Goal: Task Accomplishment & Management: Manage account settings

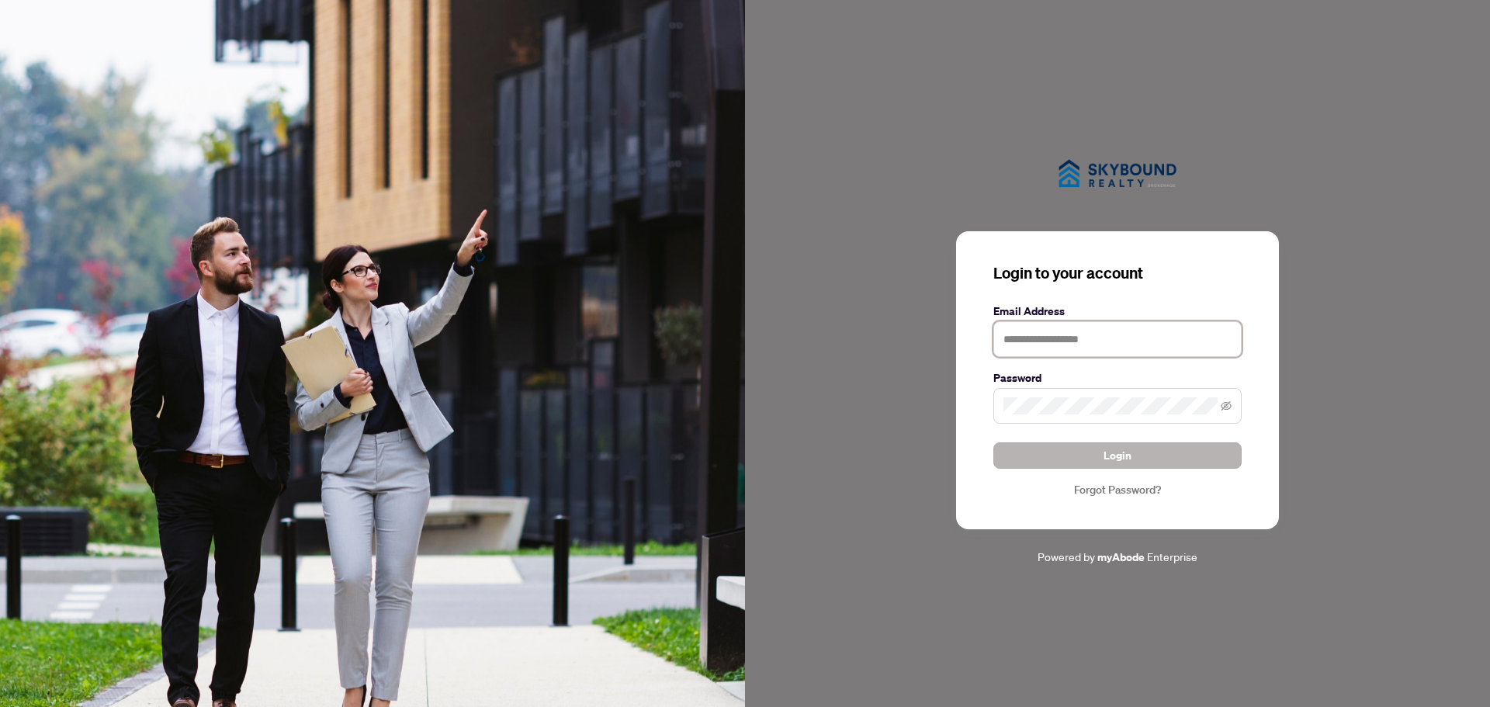
type input "**********"
click at [1114, 454] on span "Login" at bounding box center [1118, 455] width 28 height 25
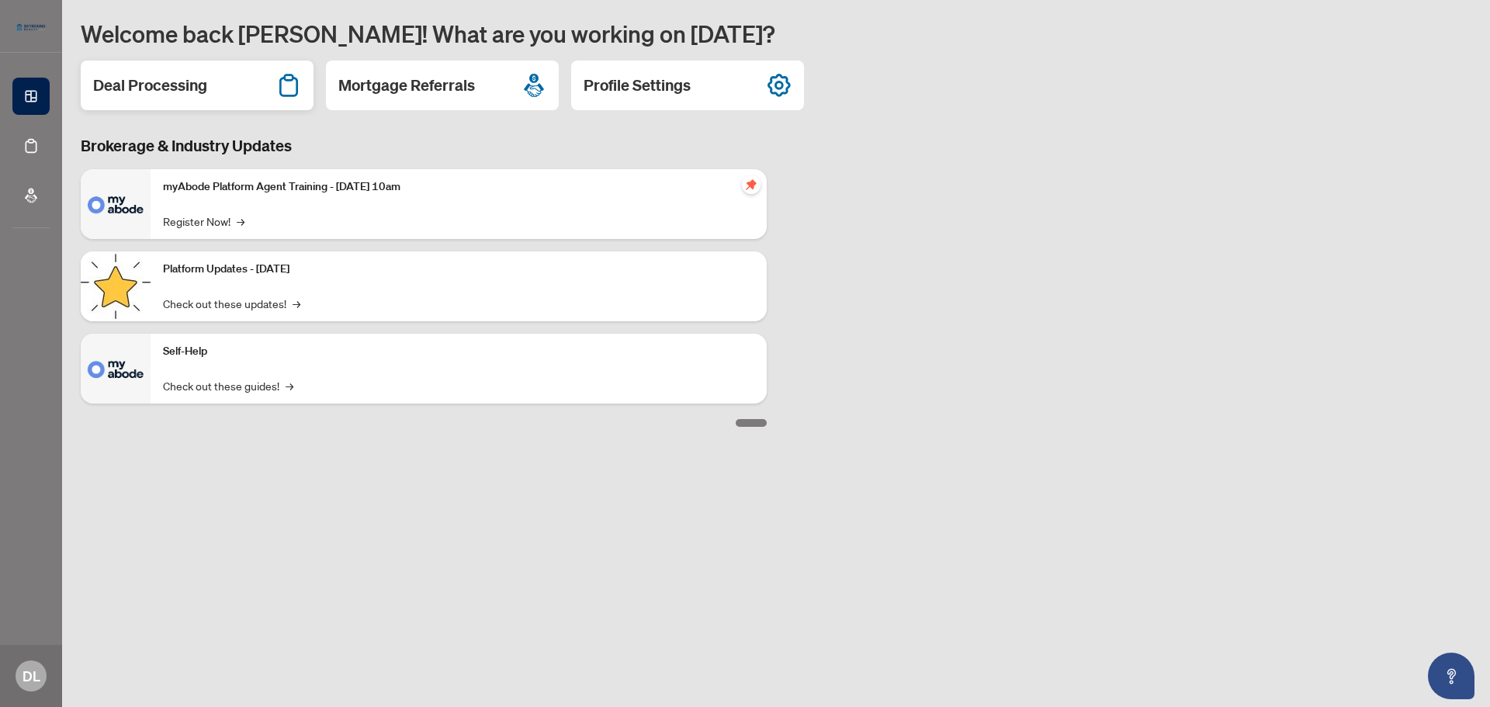
click at [143, 85] on h2 "Deal Processing" at bounding box center [150, 86] width 114 height 22
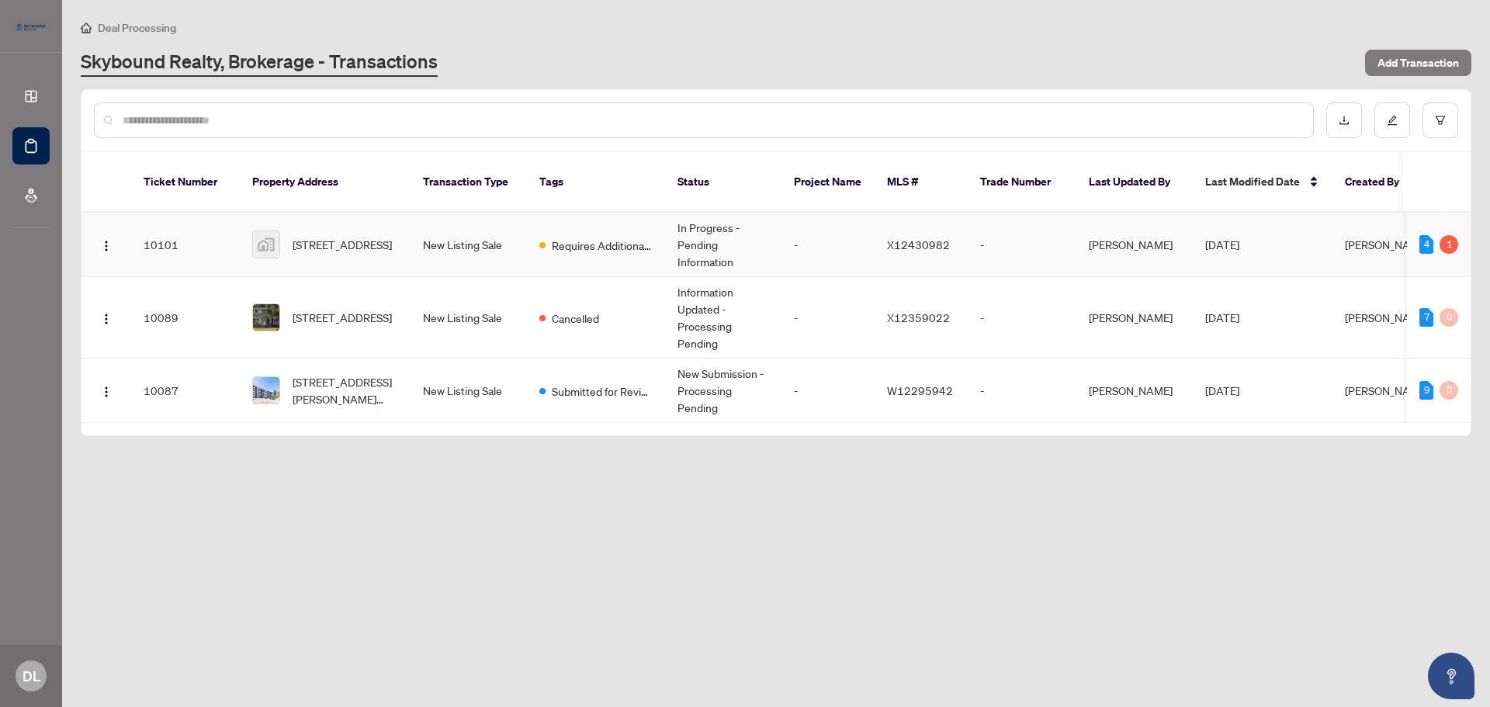
click at [457, 222] on td "New Listing Sale" at bounding box center [469, 245] width 116 height 64
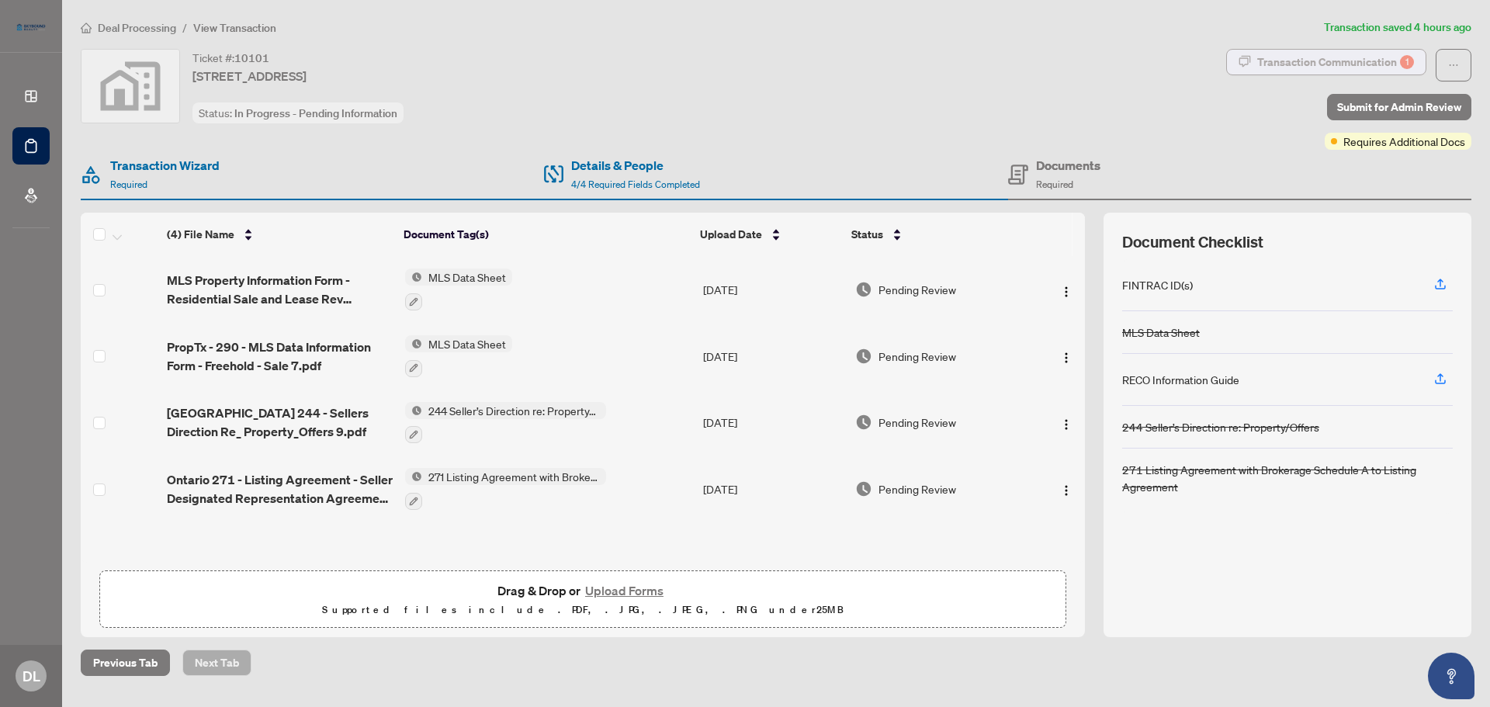
click at [1343, 57] on div "Transaction Communication 1" at bounding box center [1335, 62] width 157 height 25
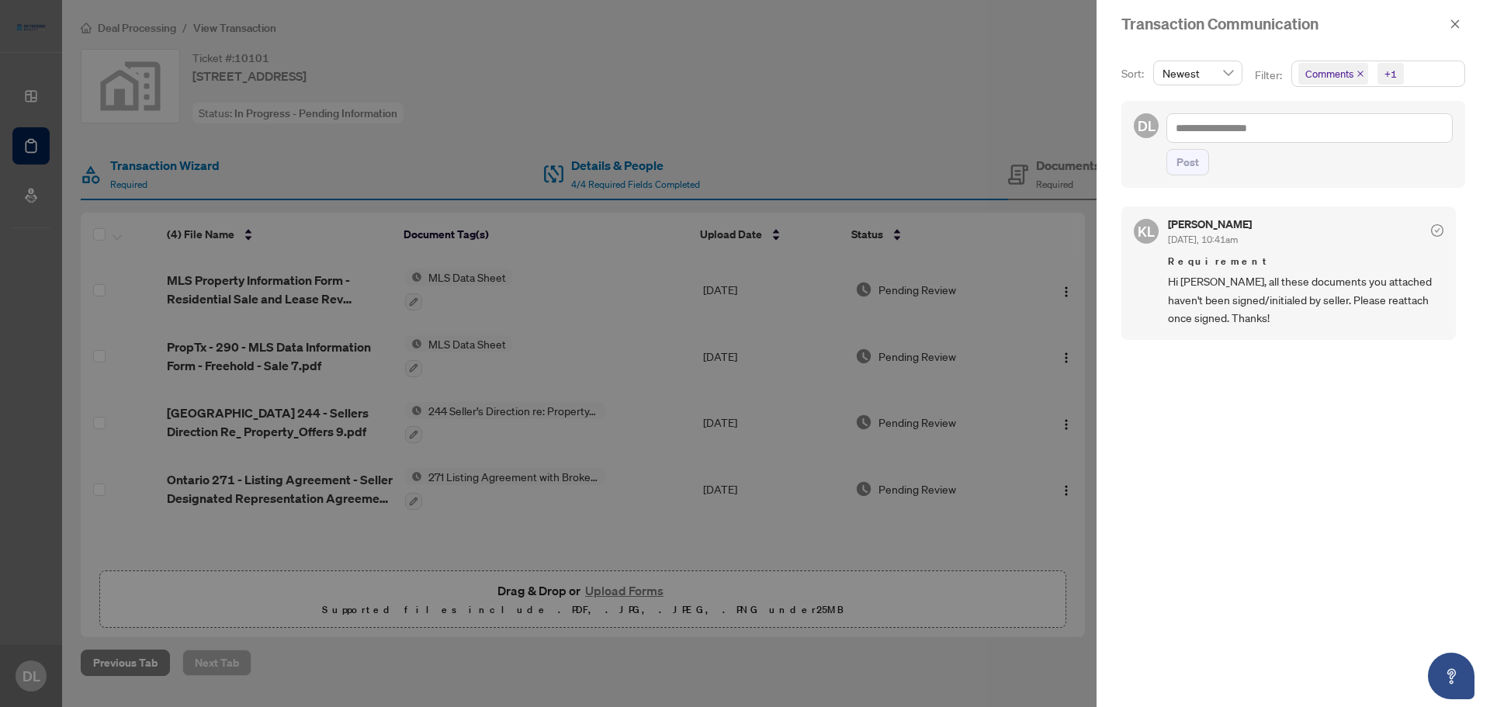
click at [964, 89] on div at bounding box center [745, 353] width 1490 height 707
click at [1455, 24] on icon "close" at bounding box center [1455, 24] width 11 height 11
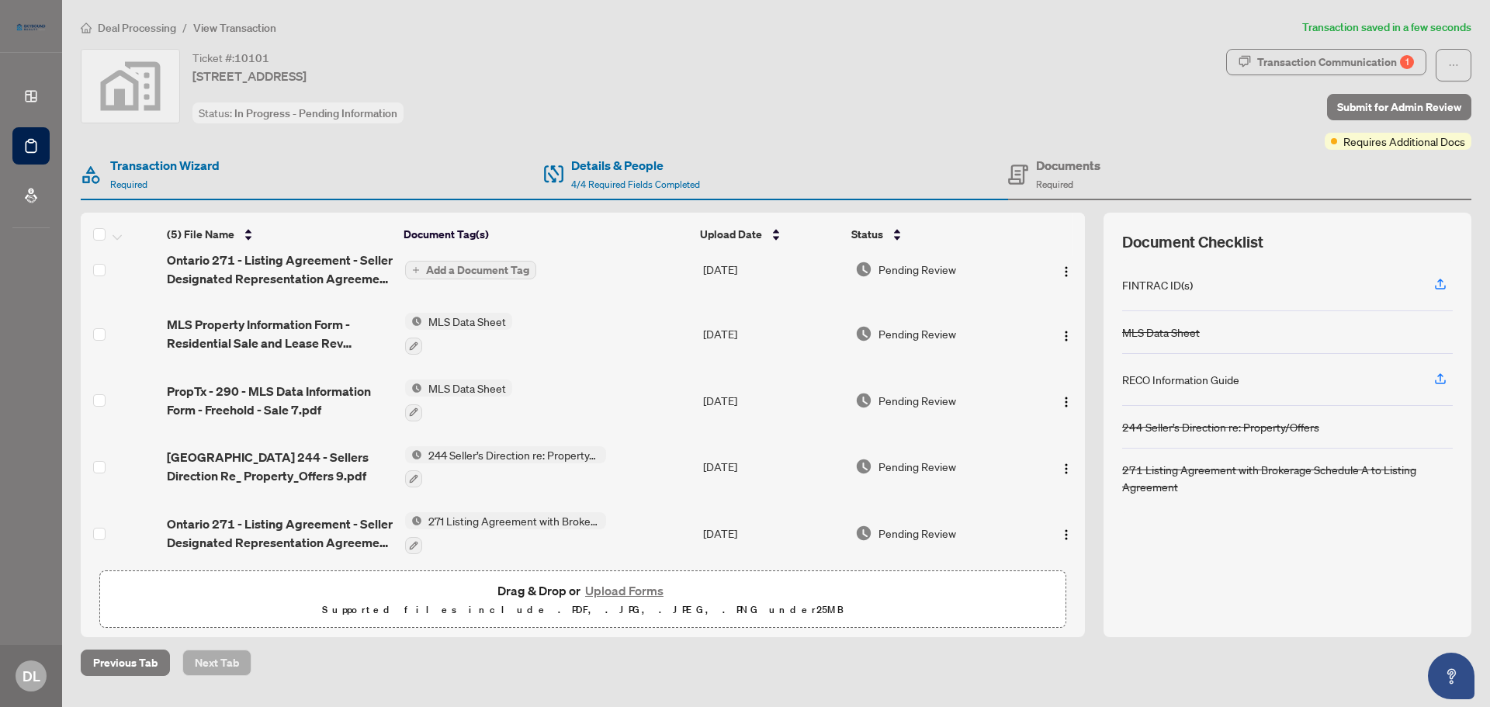
scroll to position [23, 0]
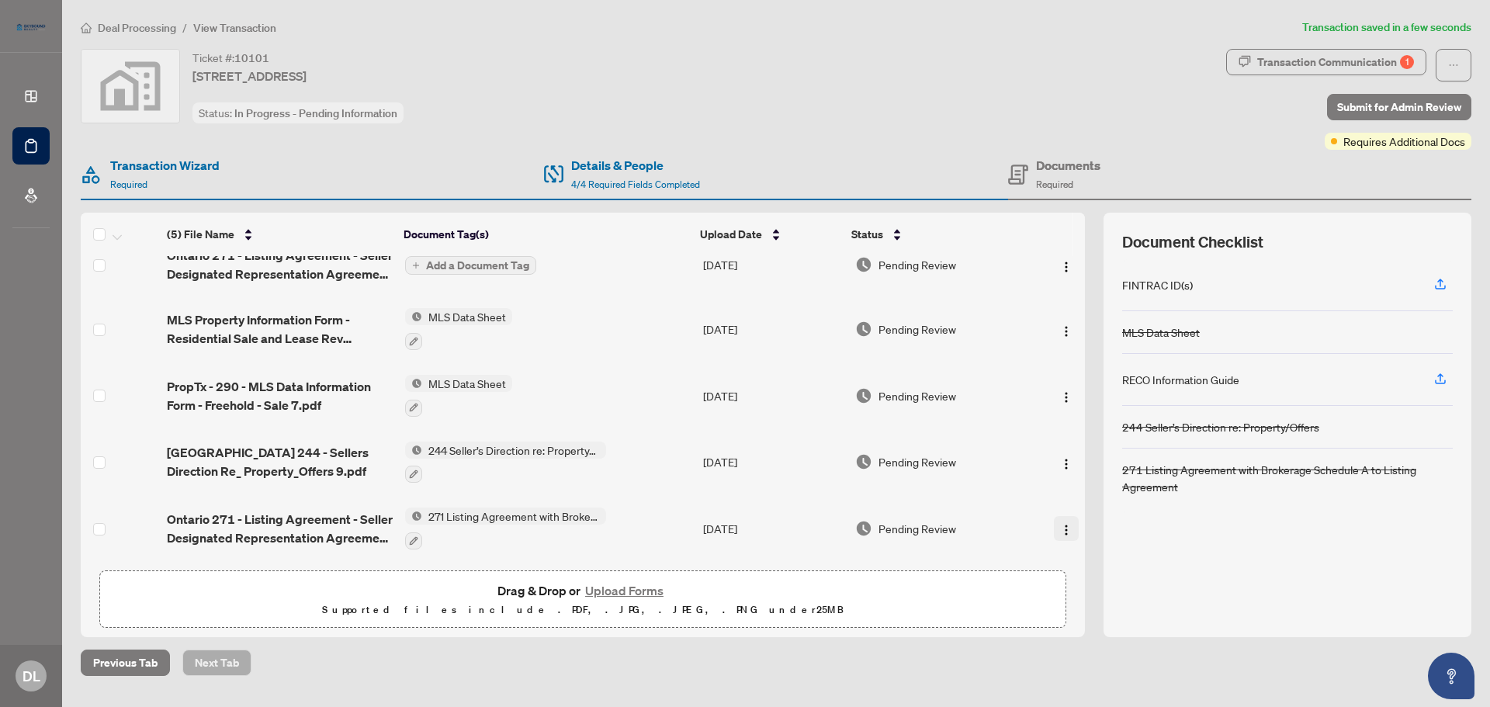
click at [1054, 521] on button "button" at bounding box center [1066, 528] width 25 height 25
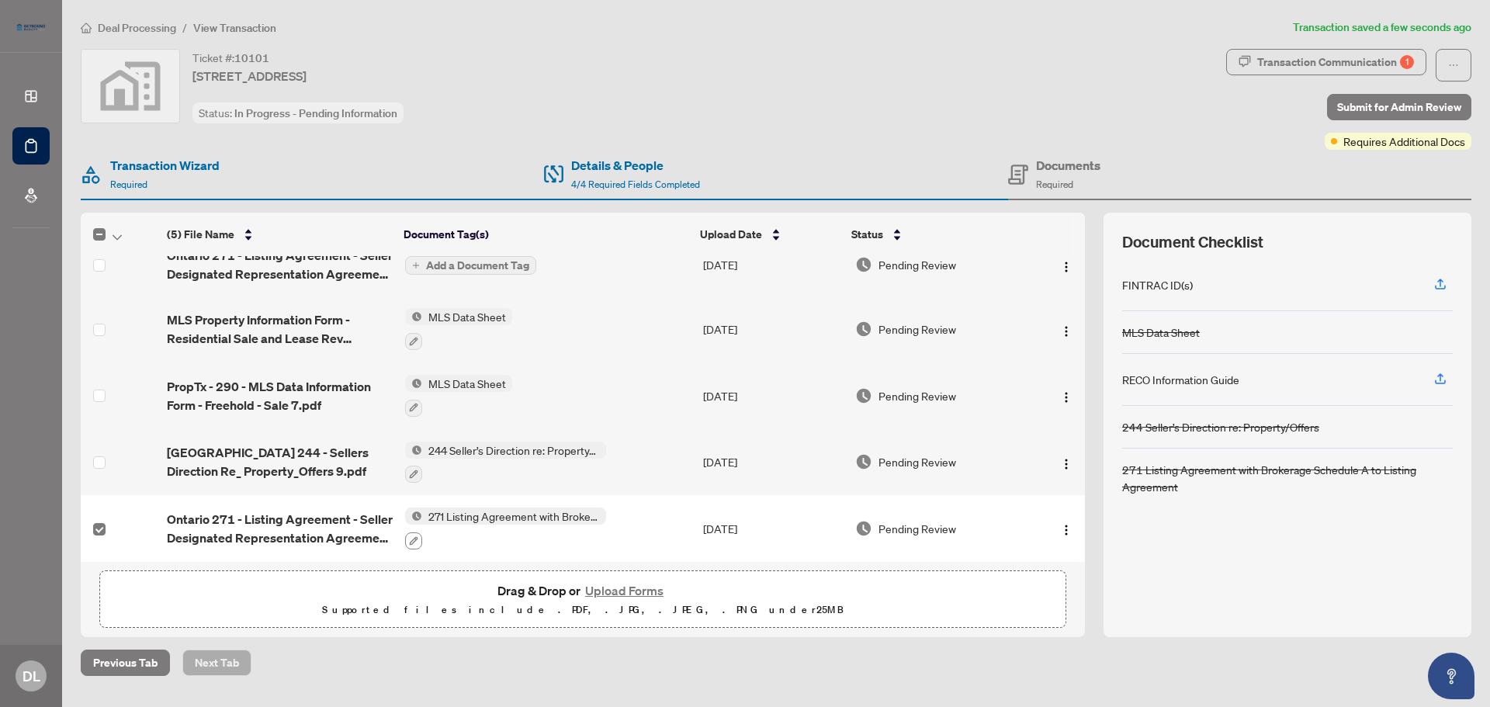
click at [414, 536] on icon "button" at bounding box center [413, 540] width 9 height 9
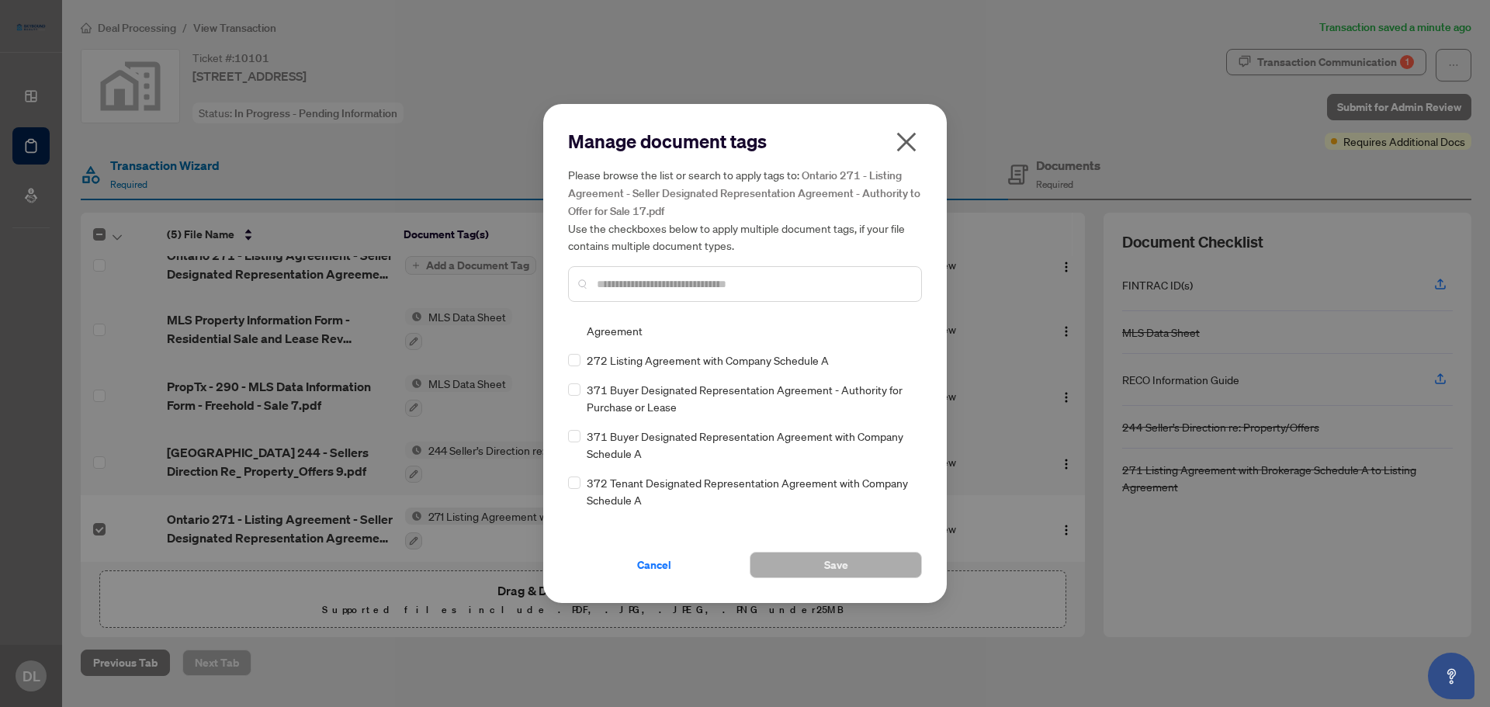
scroll to position [0, 0]
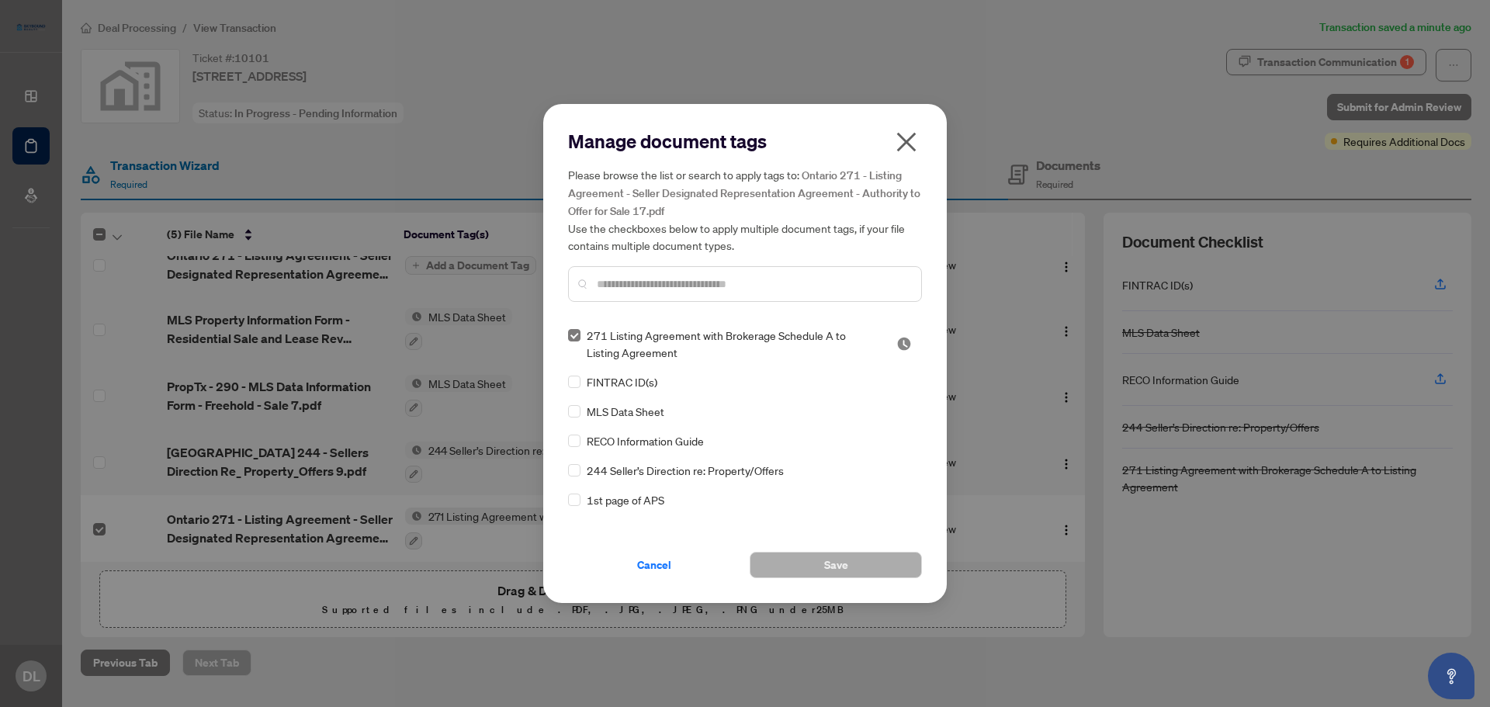
click at [910, 140] on icon "close" at bounding box center [906, 142] width 19 height 19
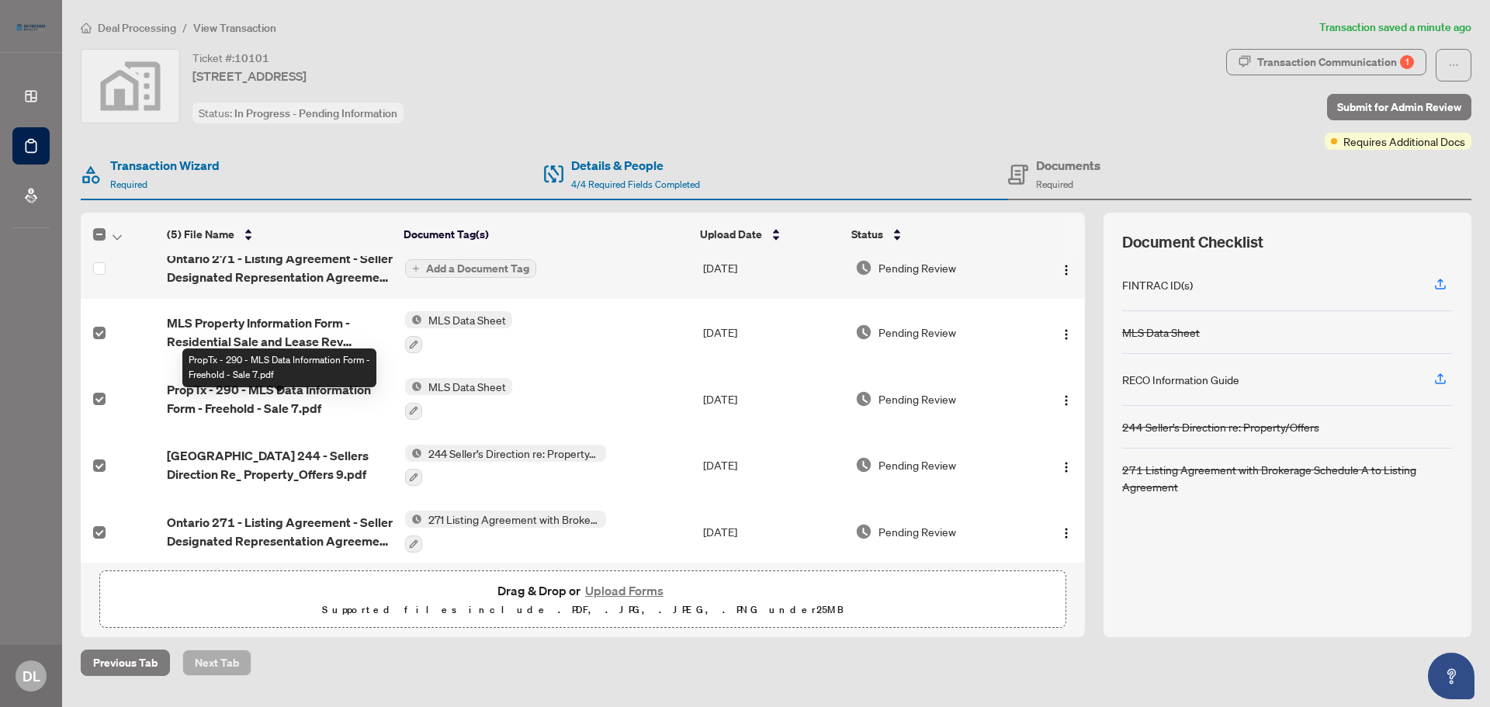
scroll to position [23, 0]
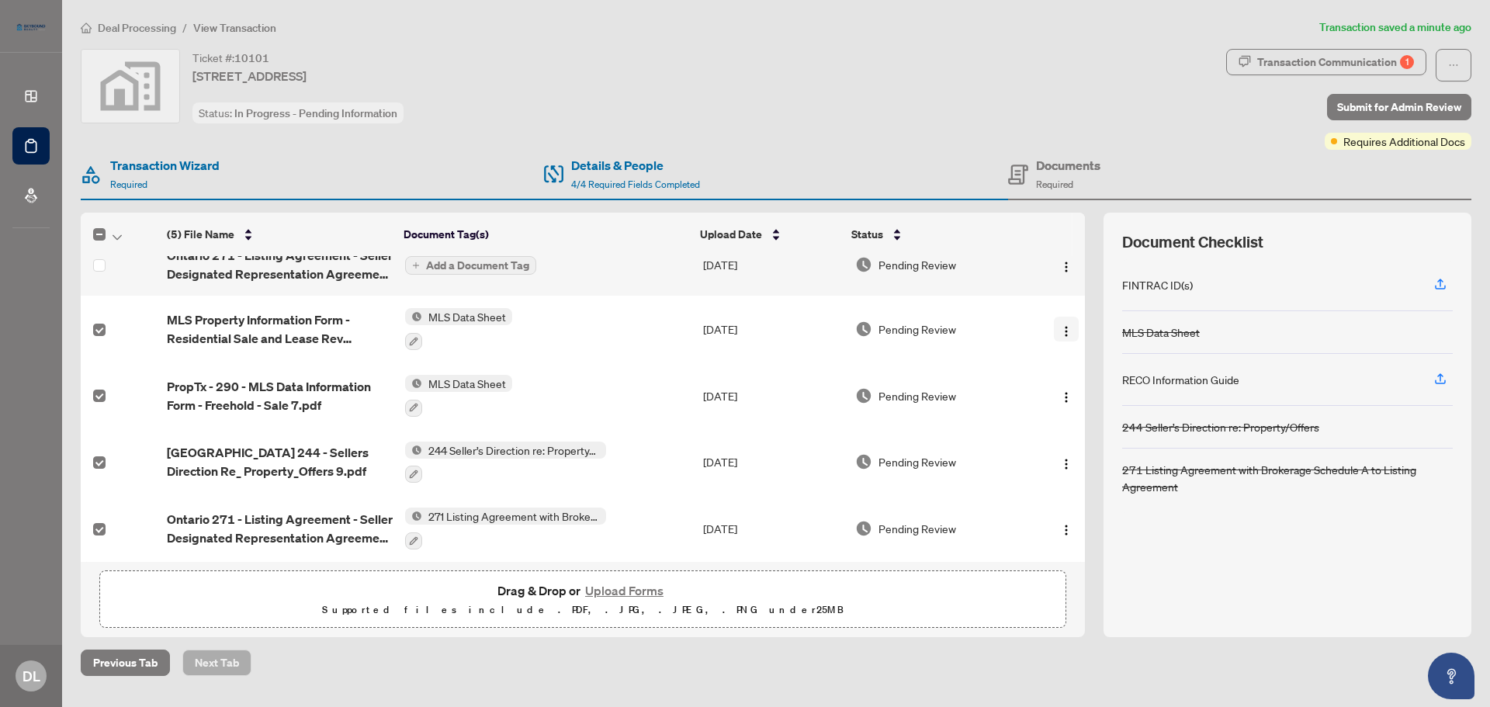
click at [1060, 328] on img "button" at bounding box center [1066, 331] width 12 height 12
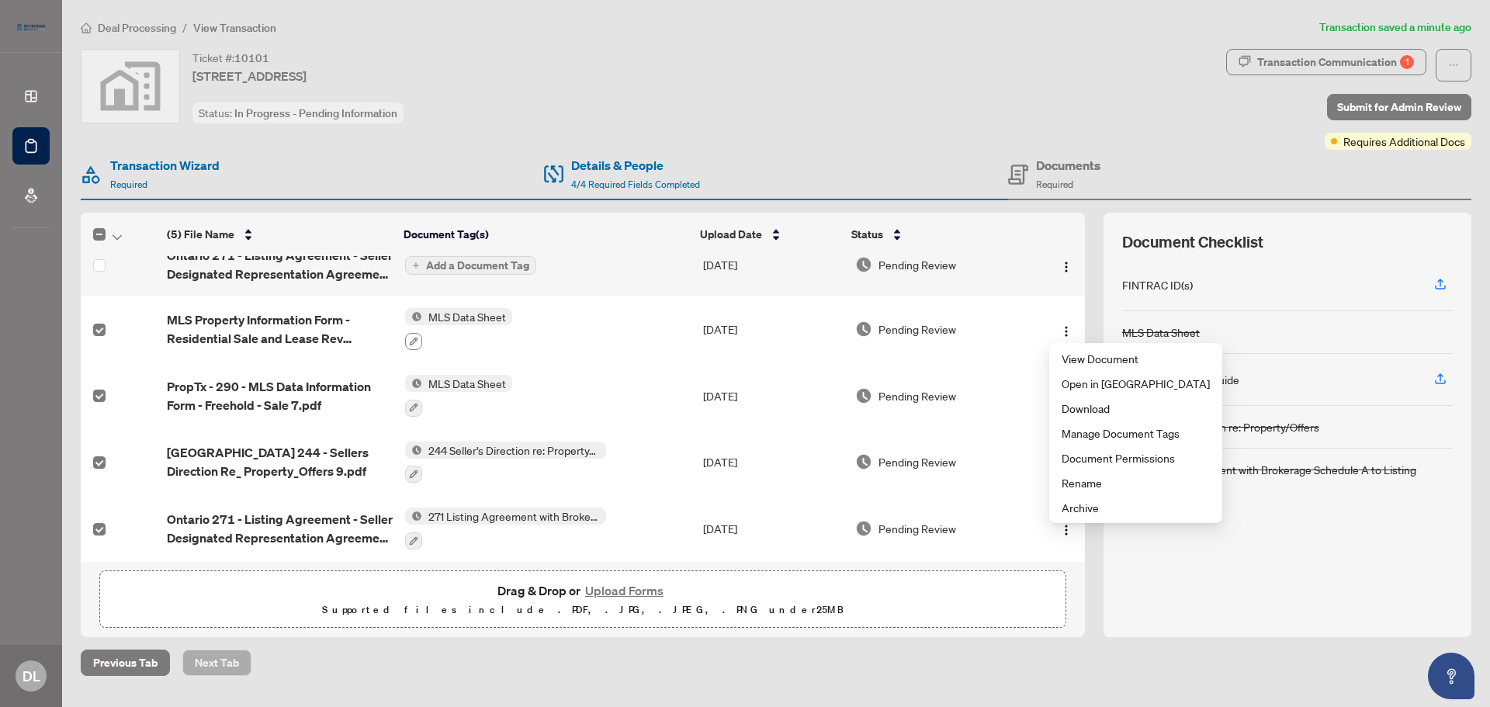
click at [411, 341] on icon "button" at bounding box center [413, 341] width 9 height 9
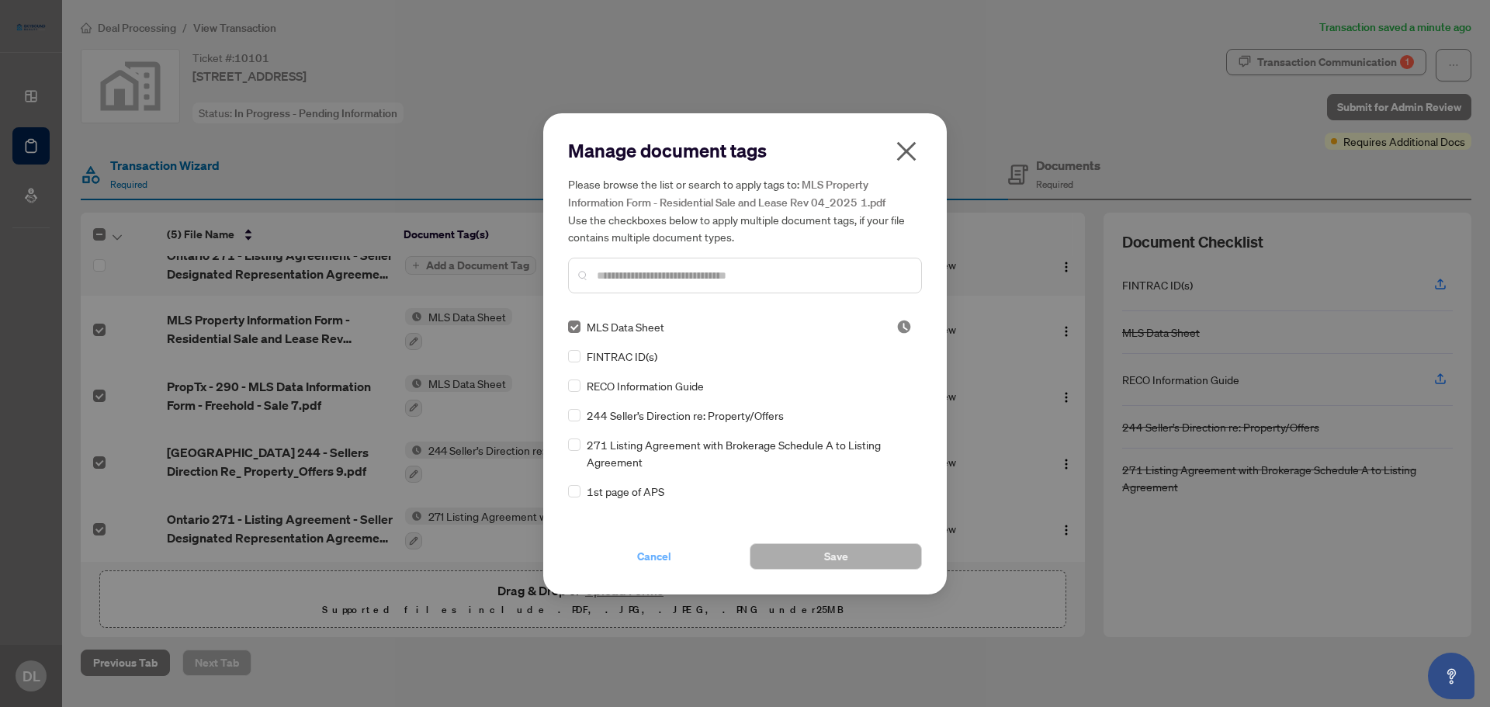
click at [651, 559] on span "Cancel" at bounding box center [654, 556] width 34 height 25
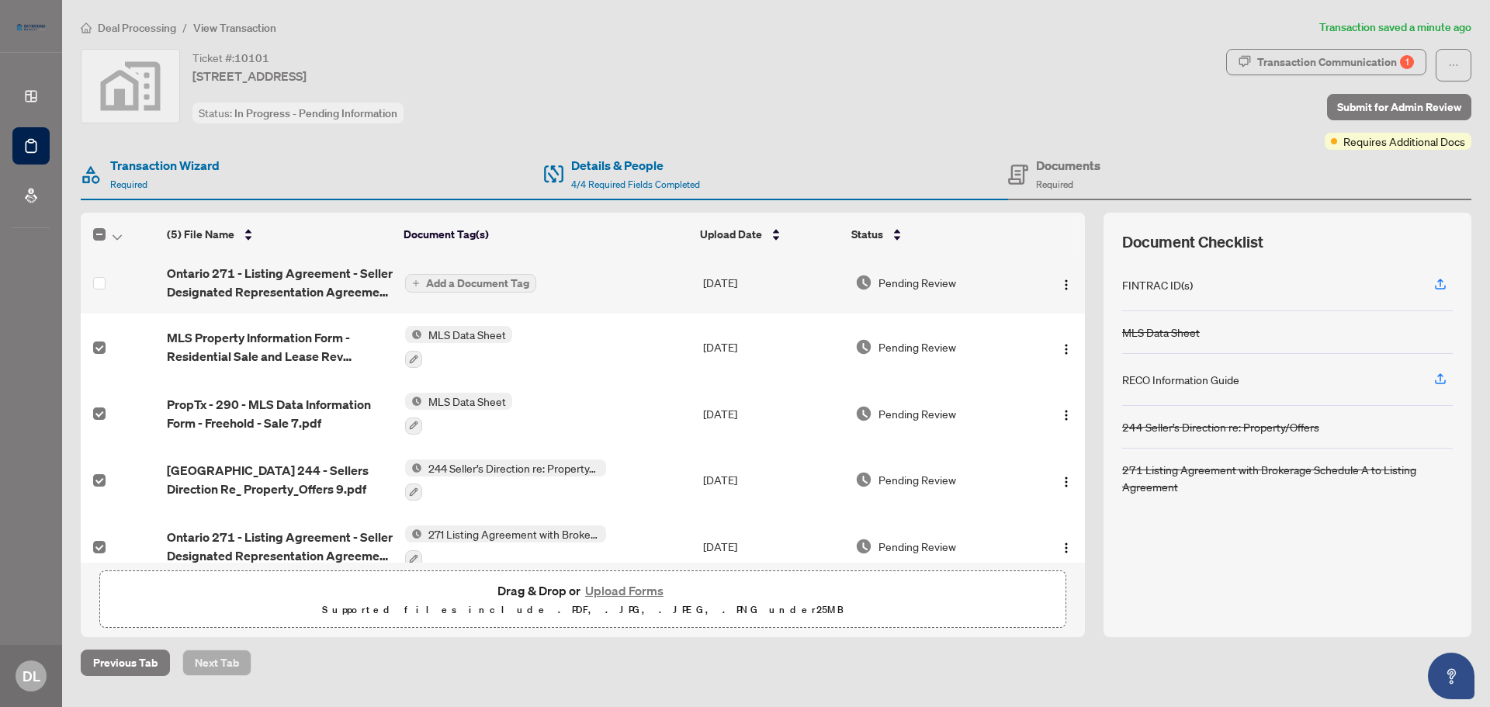
scroll to position [0, 0]
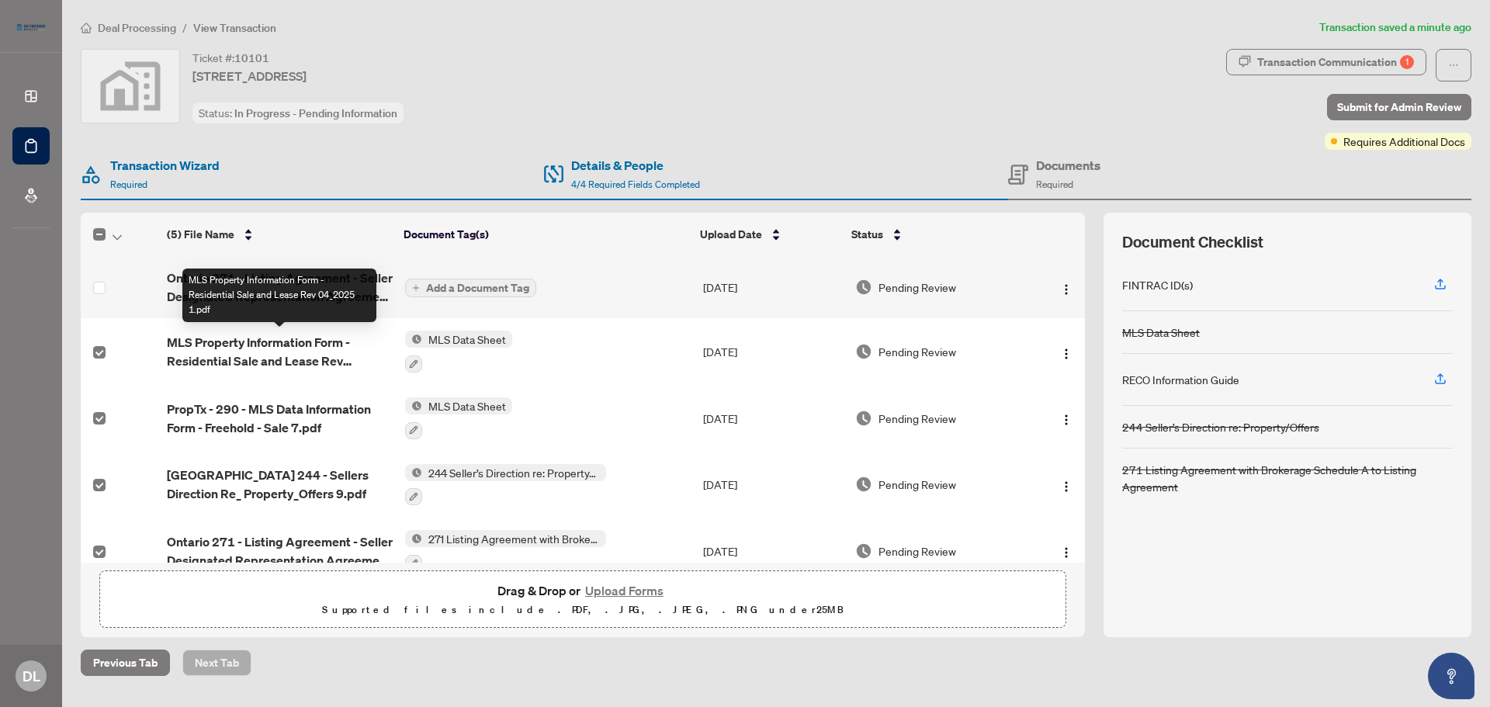
click at [303, 359] on span "MLS Property Information Form - Residential Sale and Lease Rev 04_2025 1.pdf" at bounding box center [280, 351] width 226 height 37
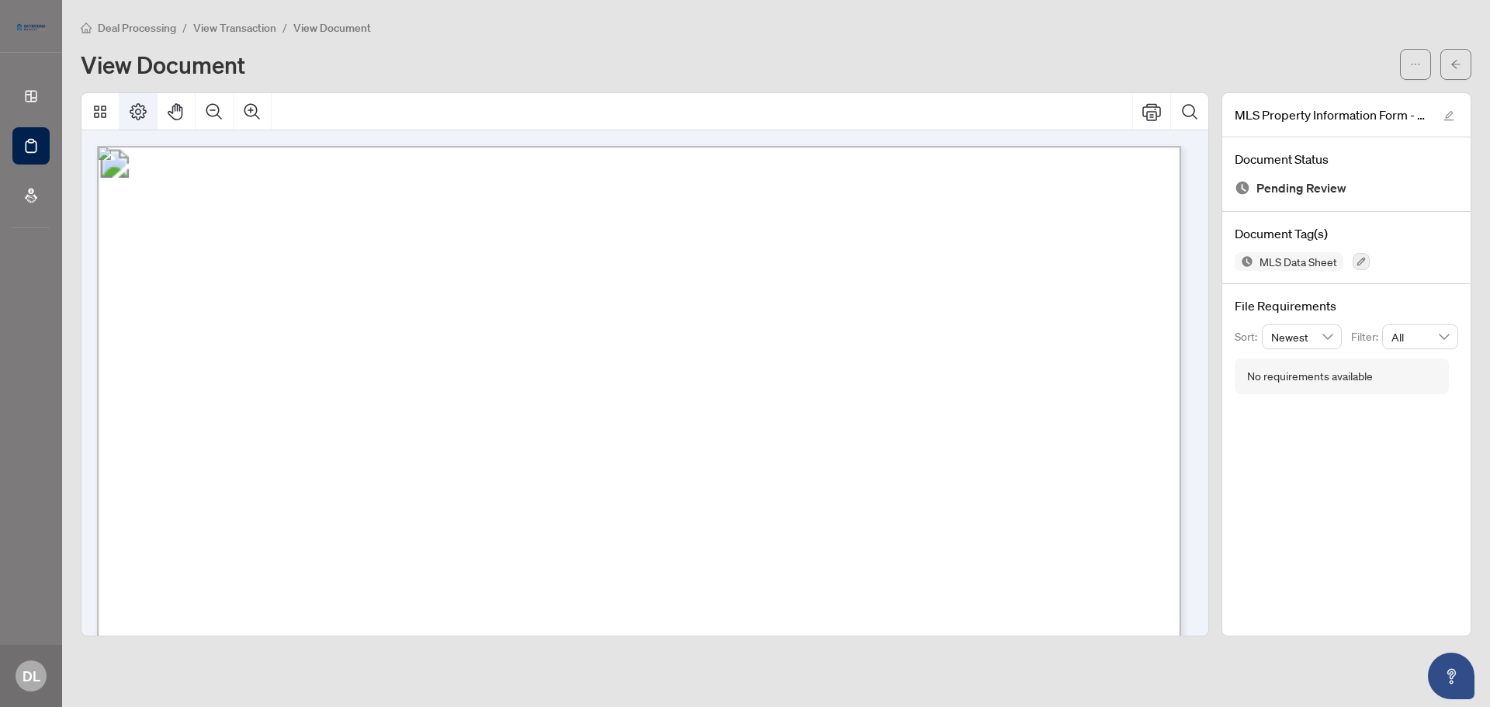
click at [132, 110] on icon "Page Layout" at bounding box center [138, 111] width 19 height 19
click at [1447, 114] on icon "edit" at bounding box center [1448, 115] width 11 height 11
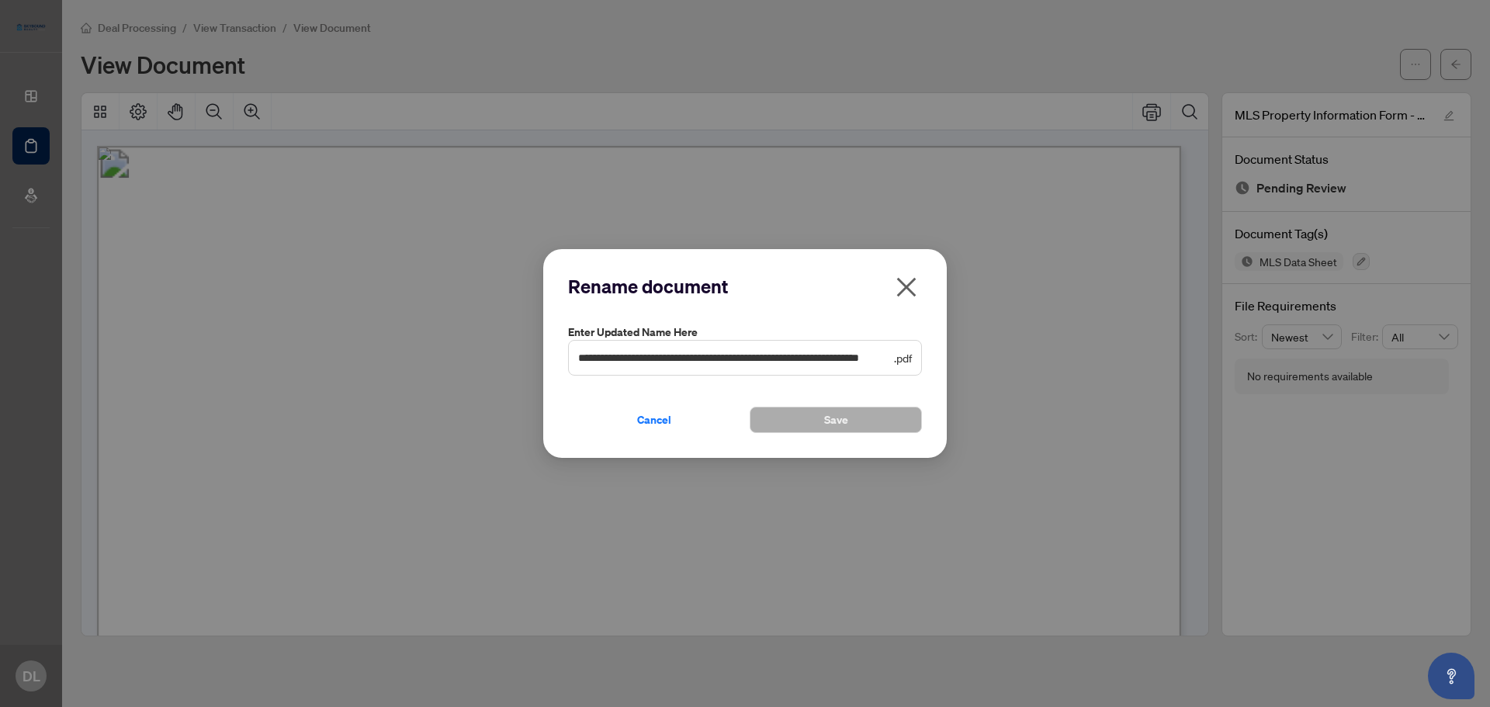
click at [899, 282] on icon "close" at bounding box center [906, 287] width 25 height 25
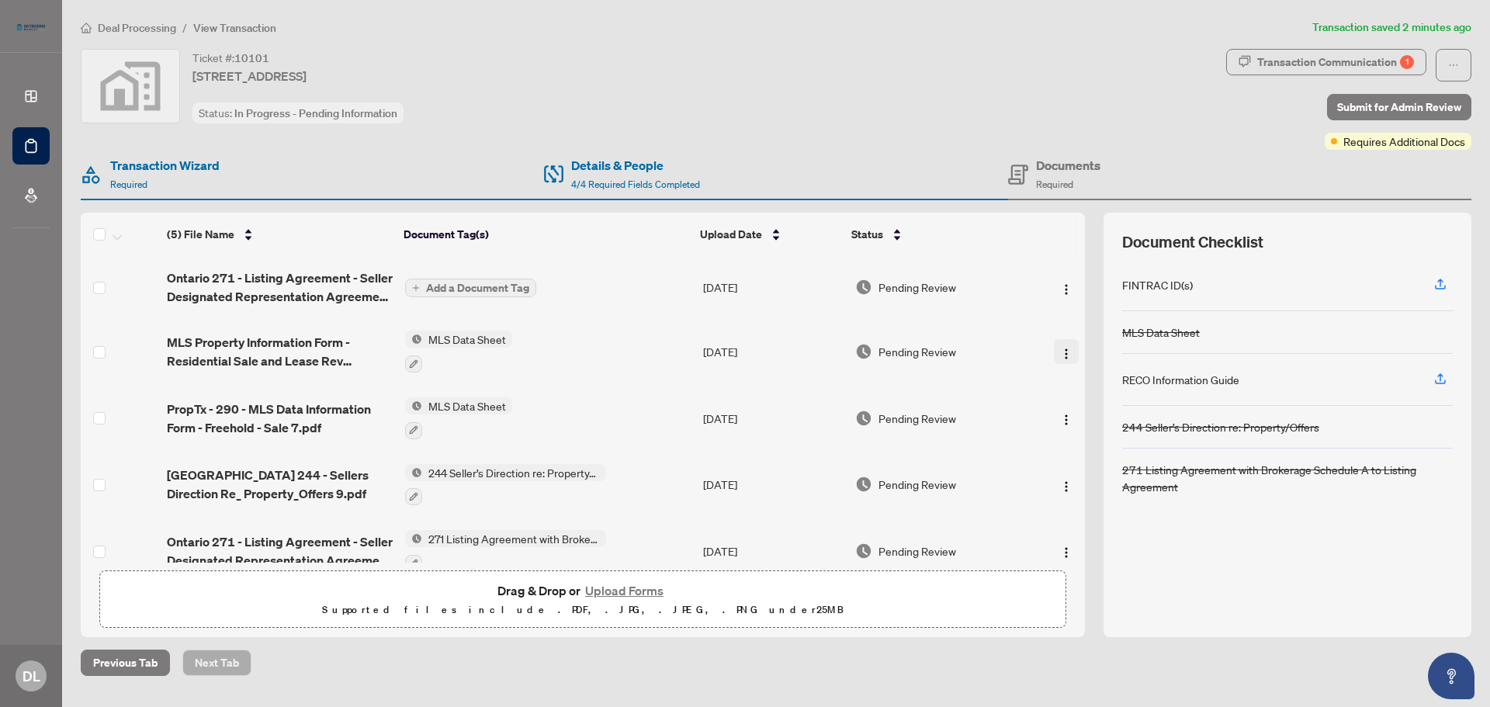
click at [1060, 351] on img "button" at bounding box center [1066, 354] width 12 height 12
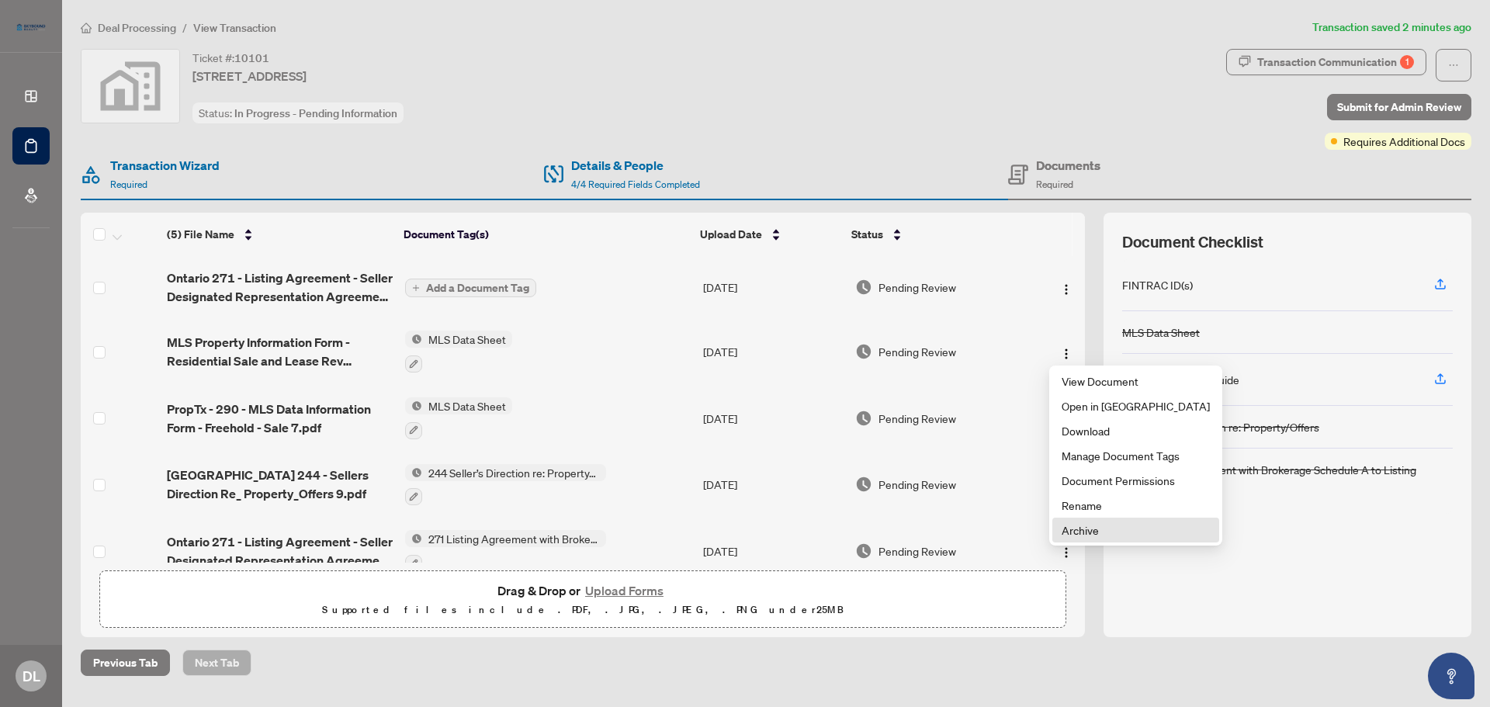
click at [1093, 529] on span "Archive" at bounding box center [1136, 530] width 148 height 17
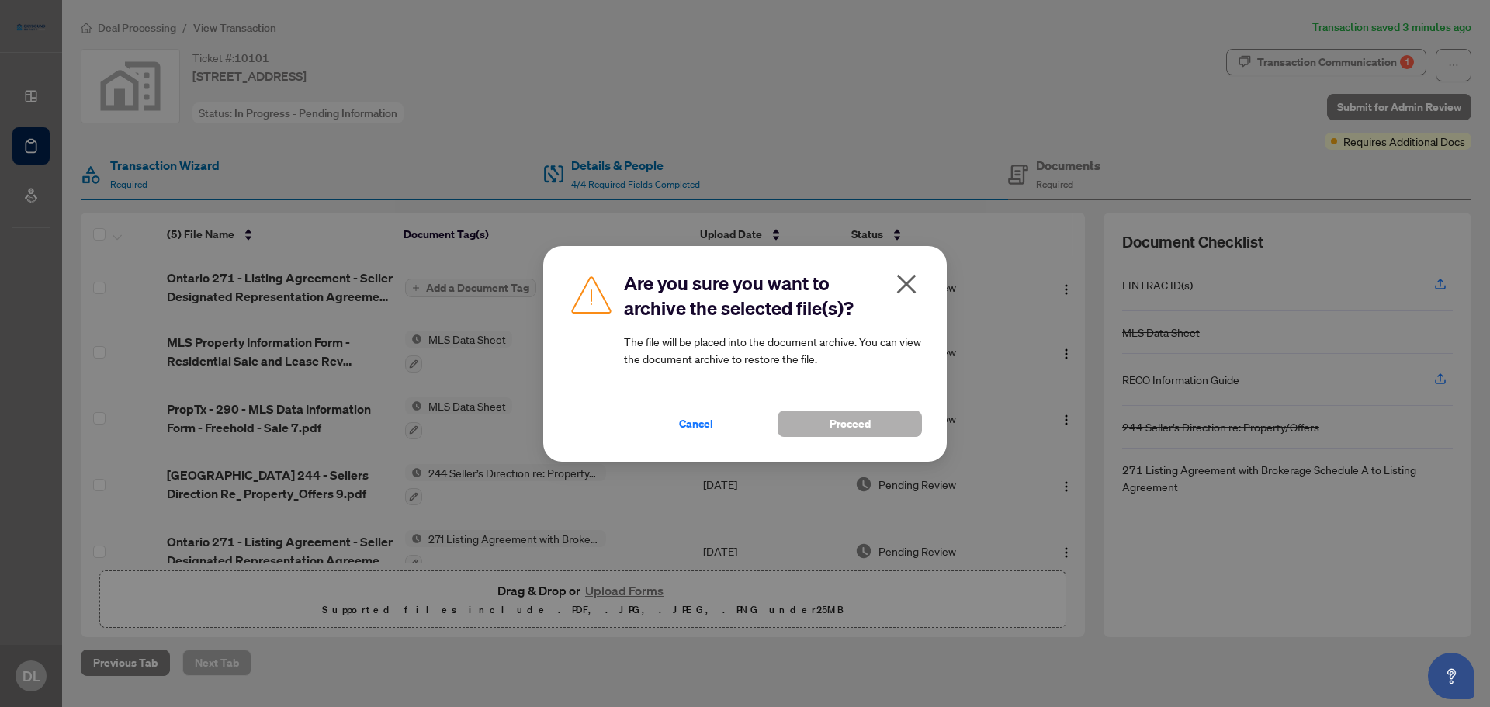
click at [833, 421] on span "Proceed" at bounding box center [850, 423] width 41 height 25
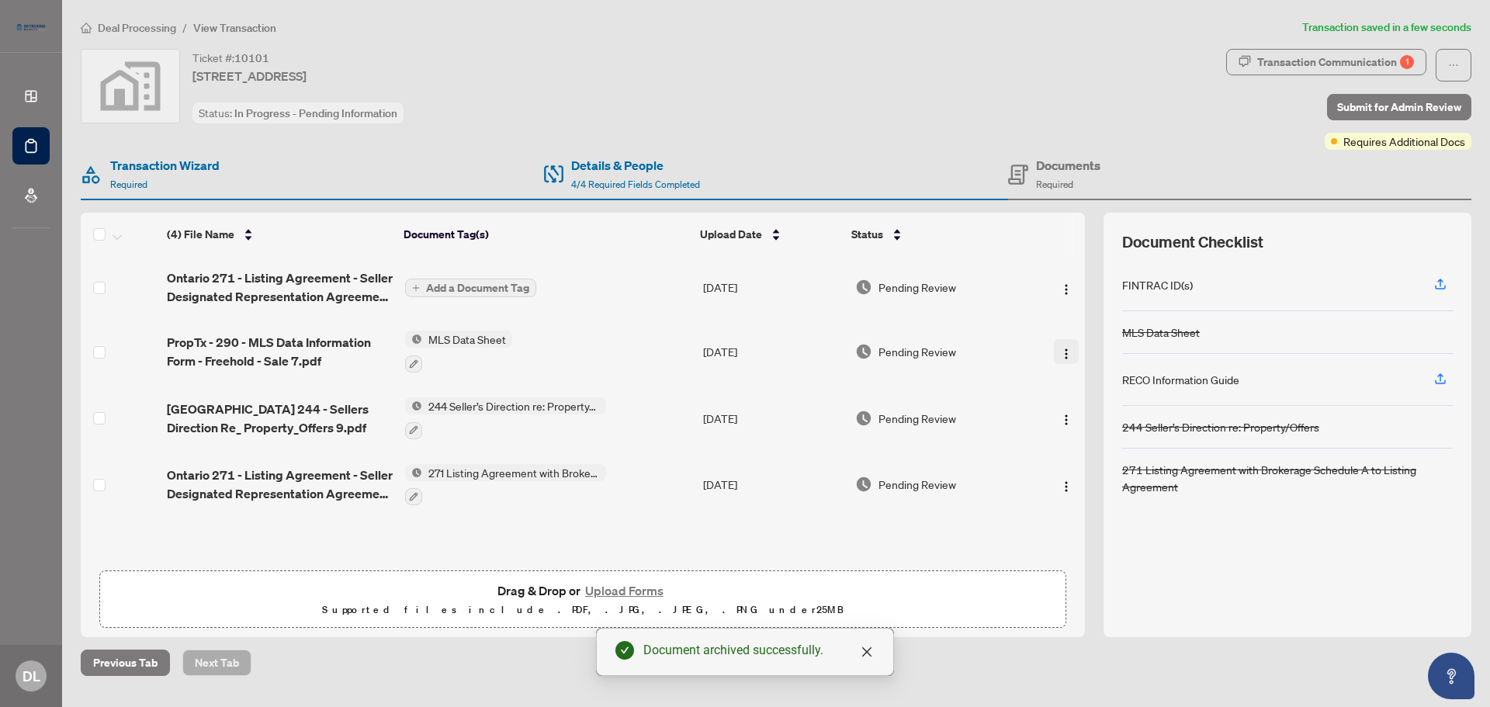
click at [1061, 343] on span "button" at bounding box center [1066, 351] width 12 height 17
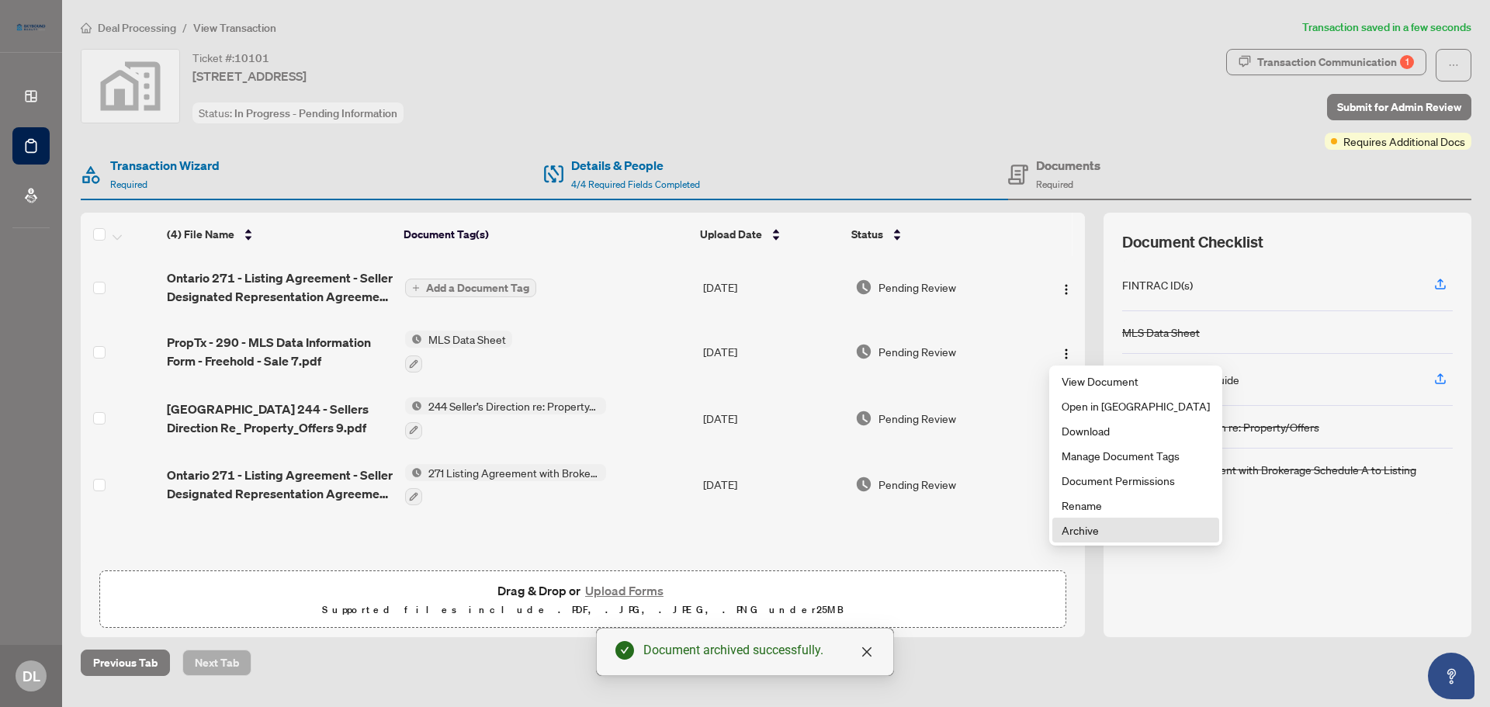
click at [1096, 528] on span "Archive" at bounding box center [1136, 530] width 148 height 17
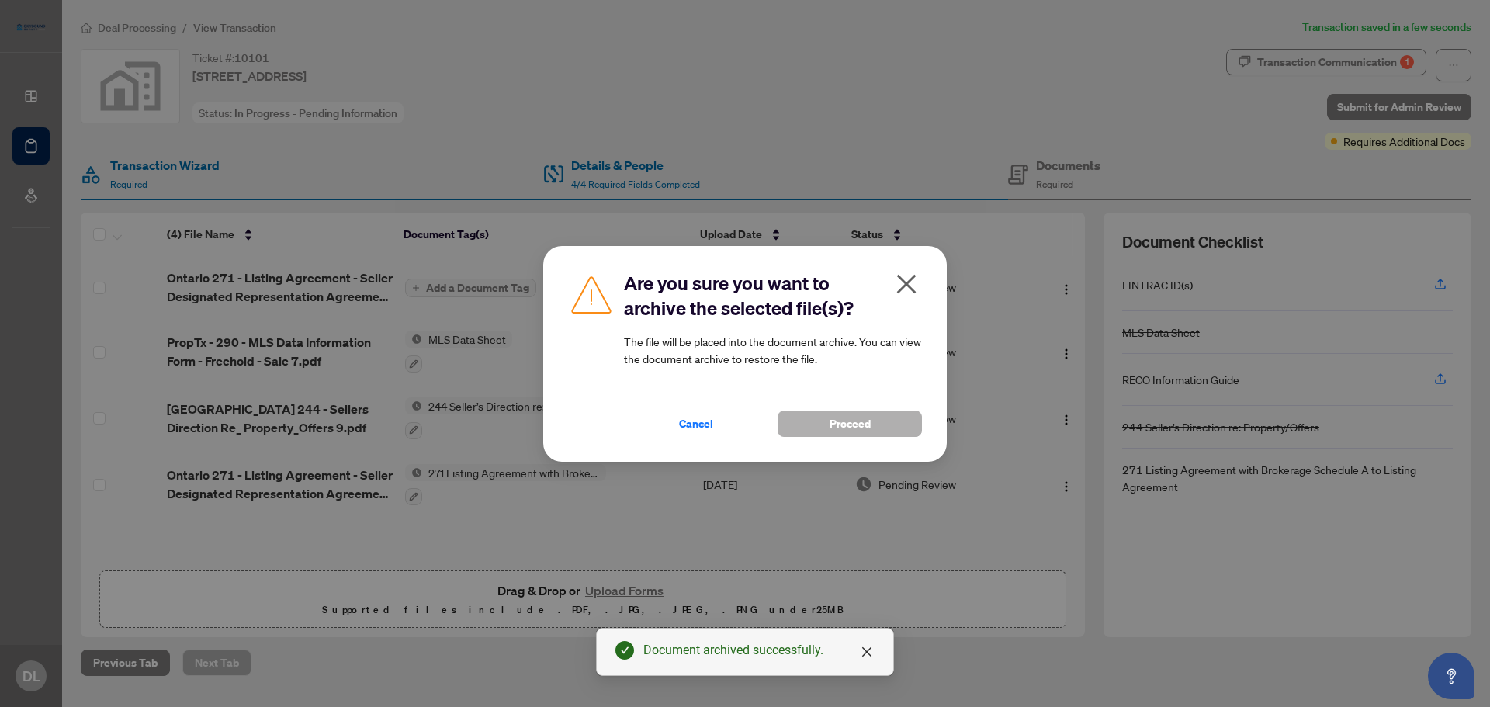
click at [893, 425] on button "Proceed" at bounding box center [850, 424] width 144 height 26
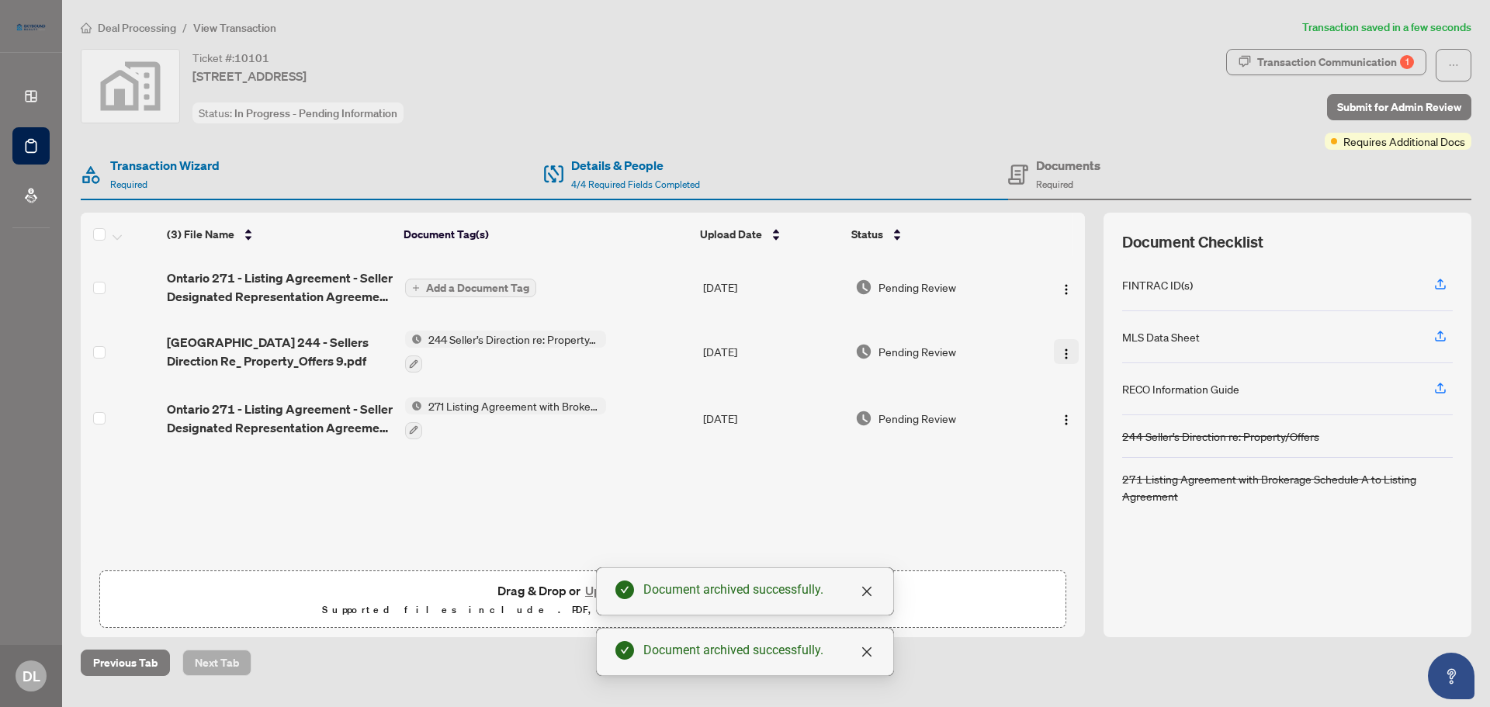
click at [1066, 348] on img "button" at bounding box center [1066, 354] width 12 height 12
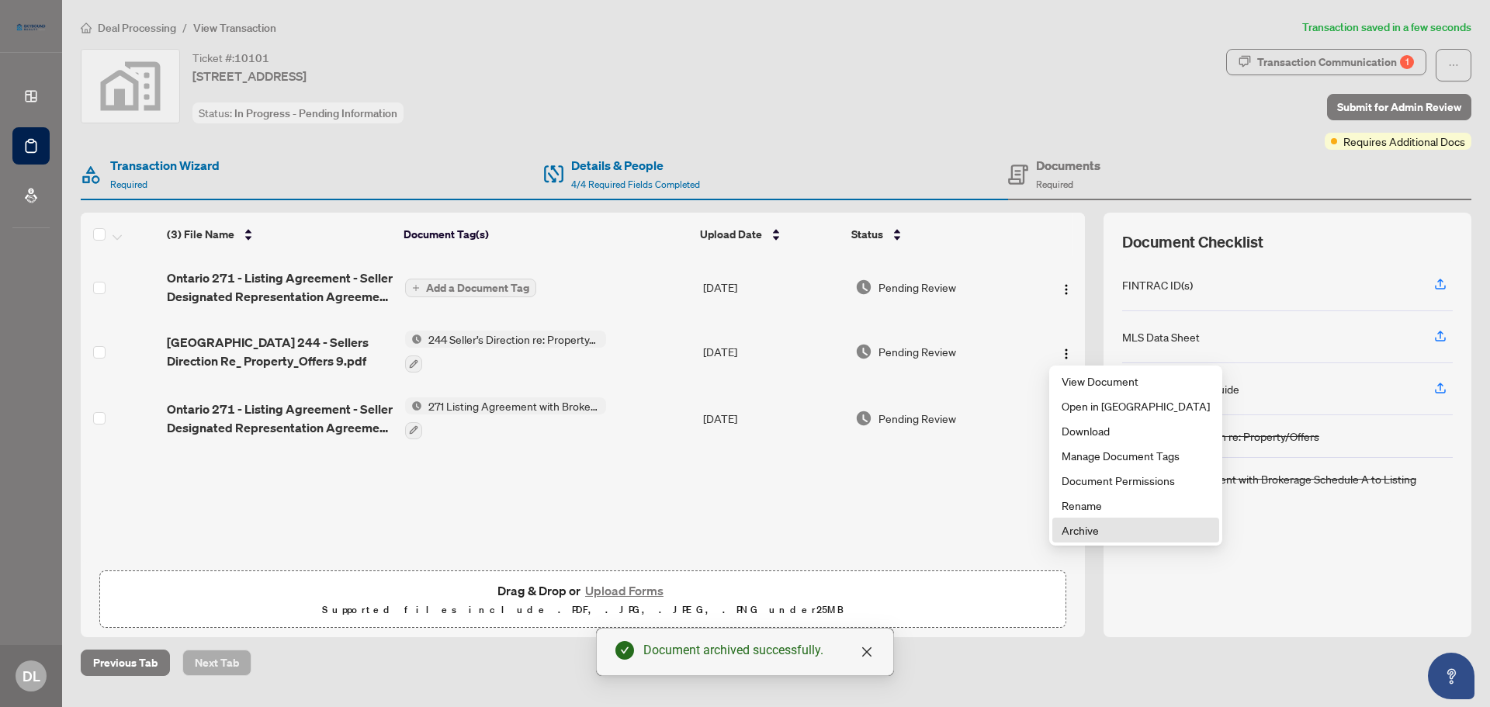
click at [1088, 533] on span "Archive" at bounding box center [1136, 530] width 148 height 17
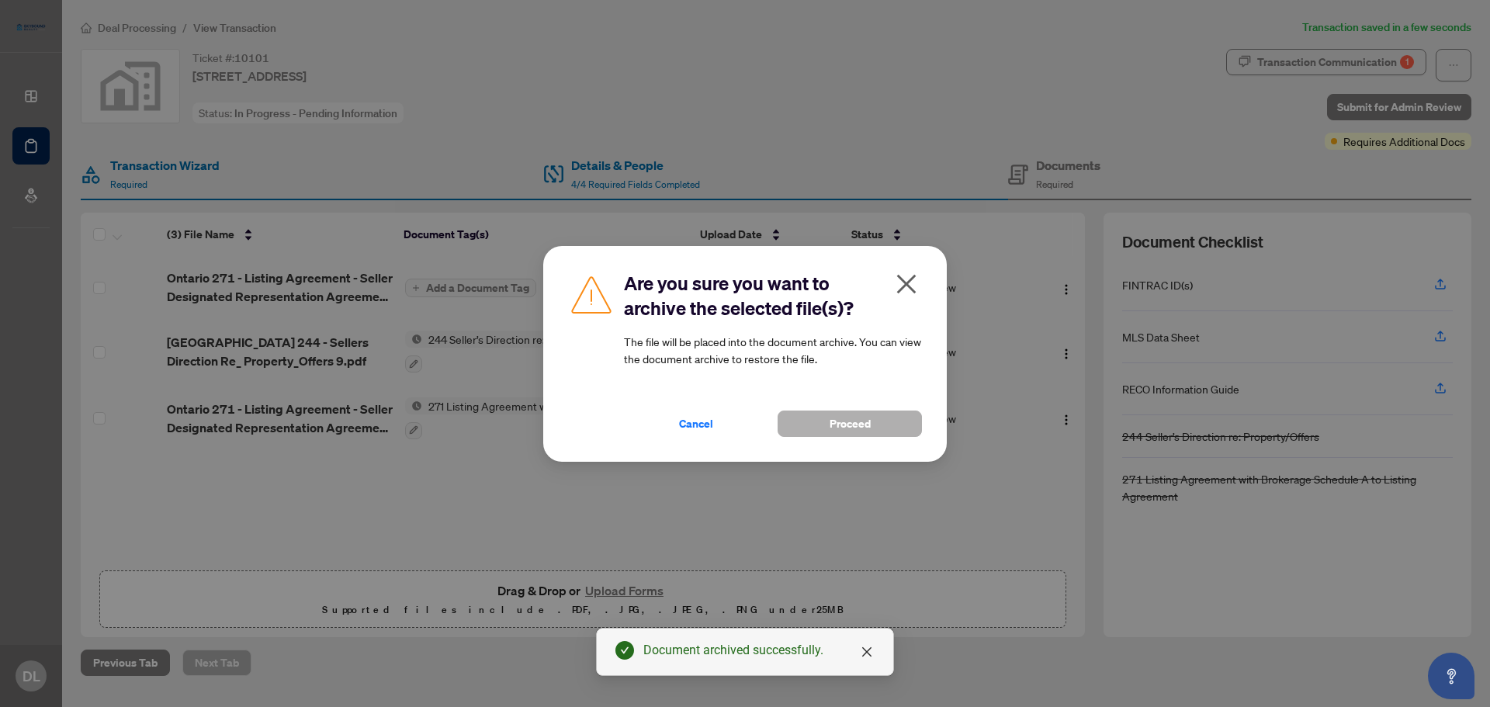
click at [874, 428] on button "Proceed" at bounding box center [850, 424] width 144 height 26
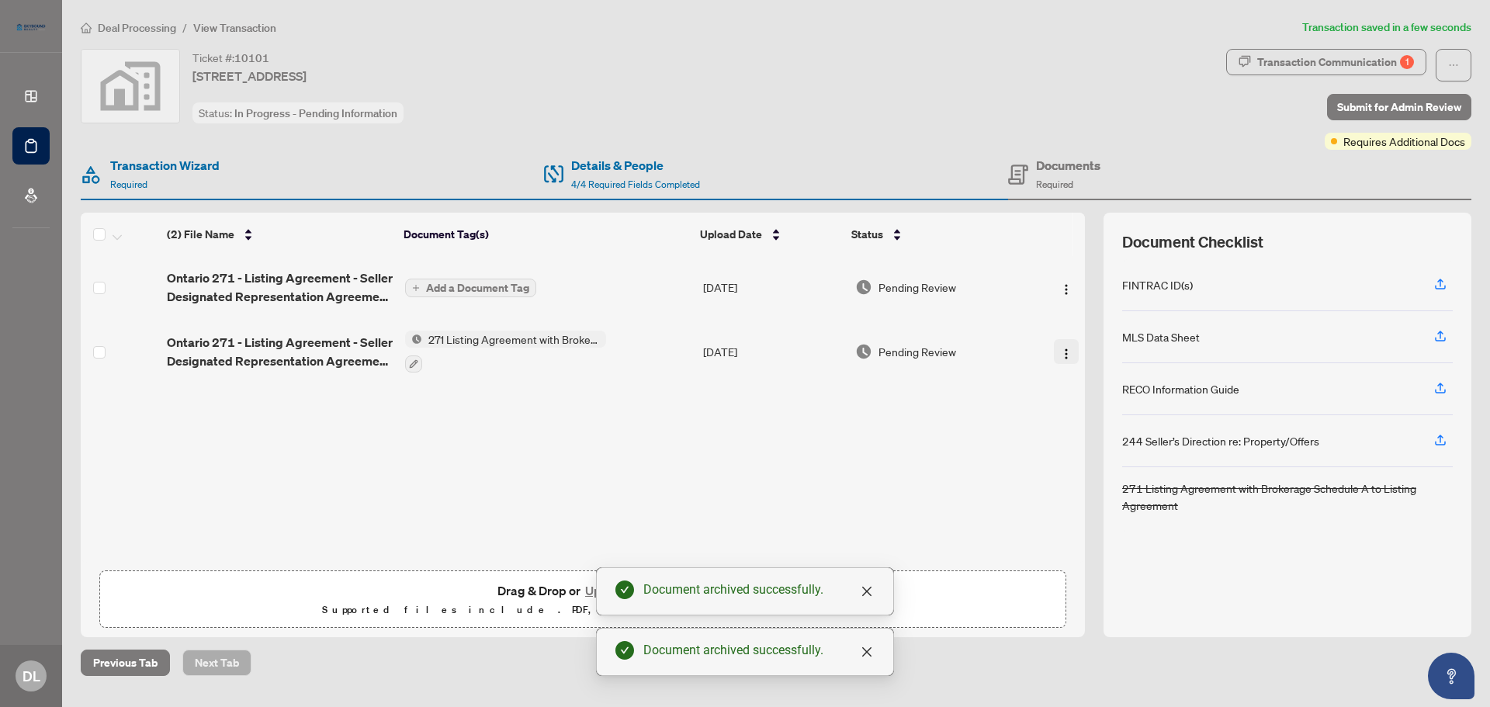
click at [1063, 350] on img "button" at bounding box center [1066, 354] width 12 height 12
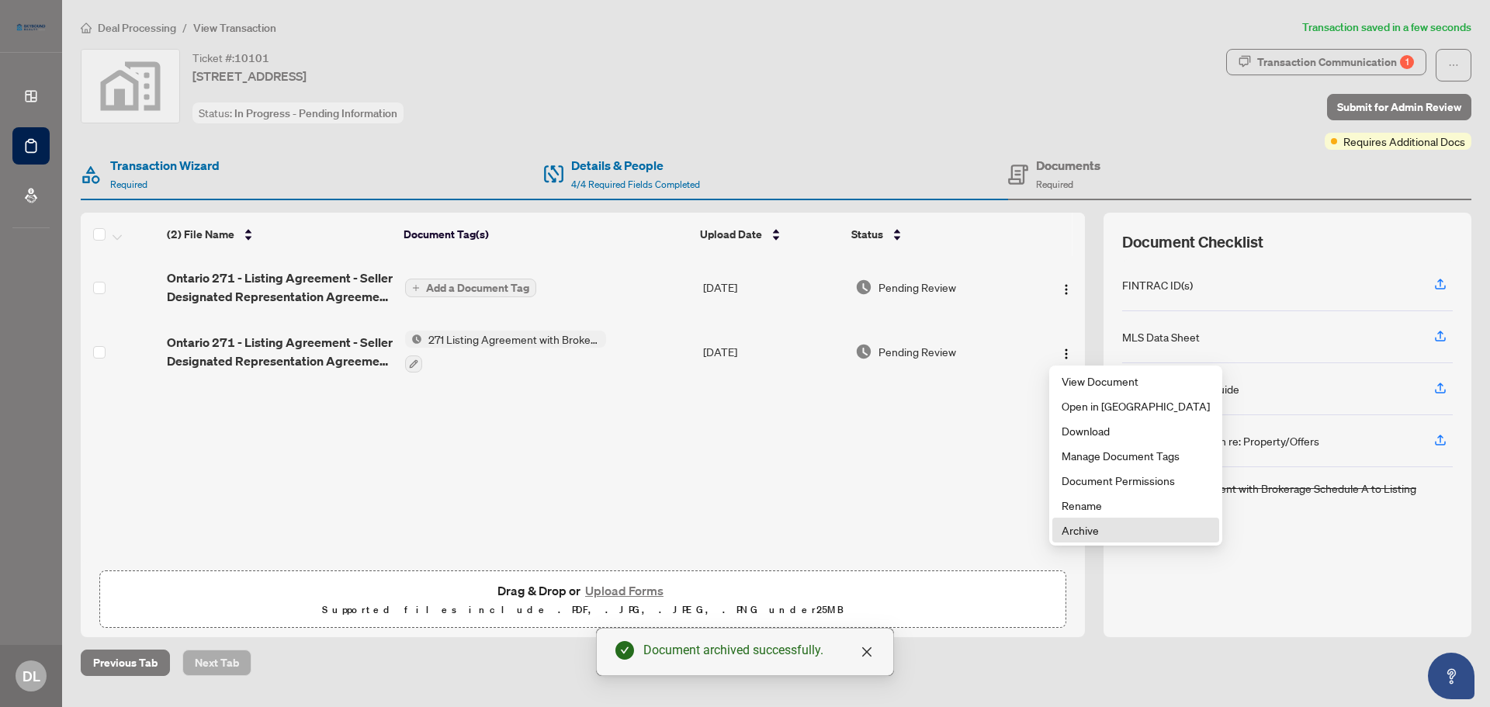
click at [1088, 529] on span "Archive" at bounding box center [1136, 530] width 148 height 17
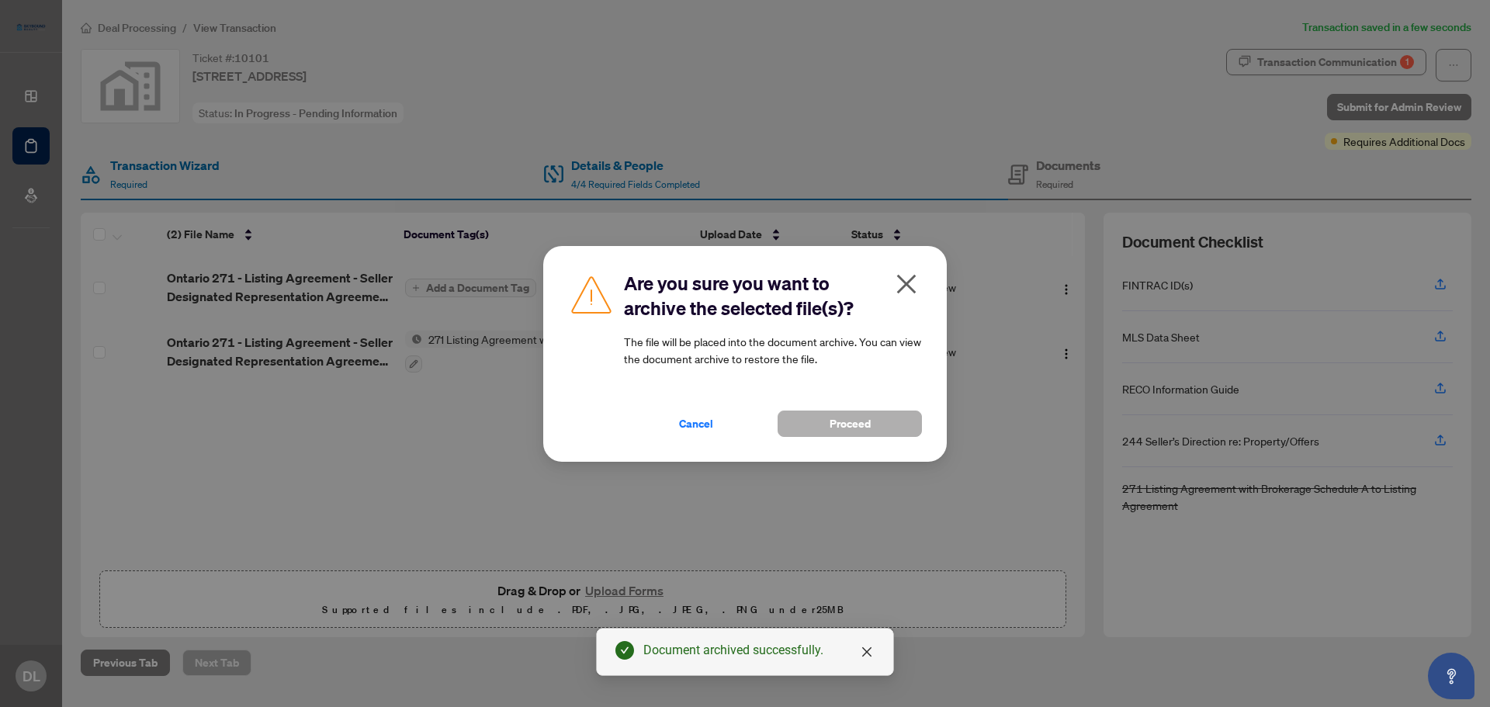
click at [875, 427] on button "Proceed" at bounding box center [850, 424] width 144 height 26
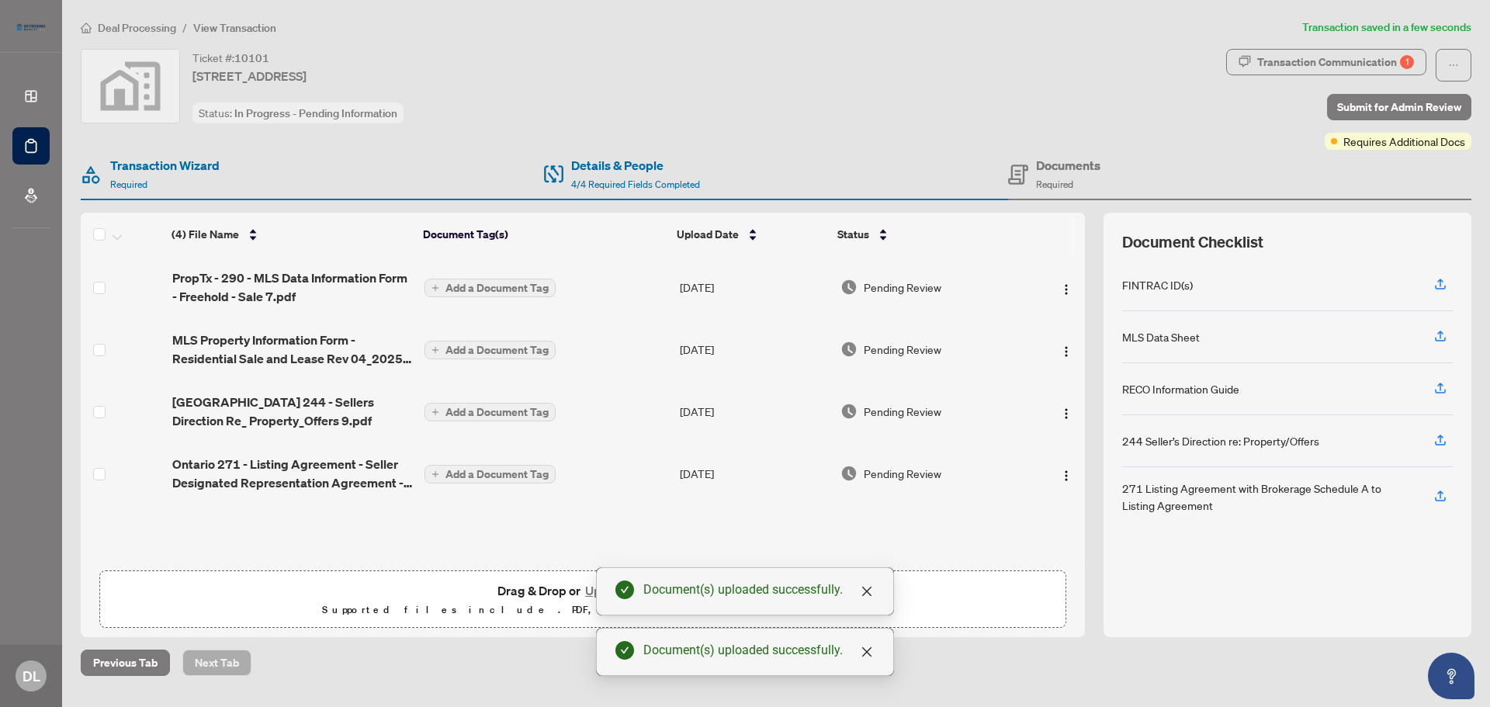
click at [1084, 629] on div "(4) File Name Document Tag(s) Upload Date Status (4) File Name Document Tag(s) …" at bounding box center [583, 425] width 1004 height 425
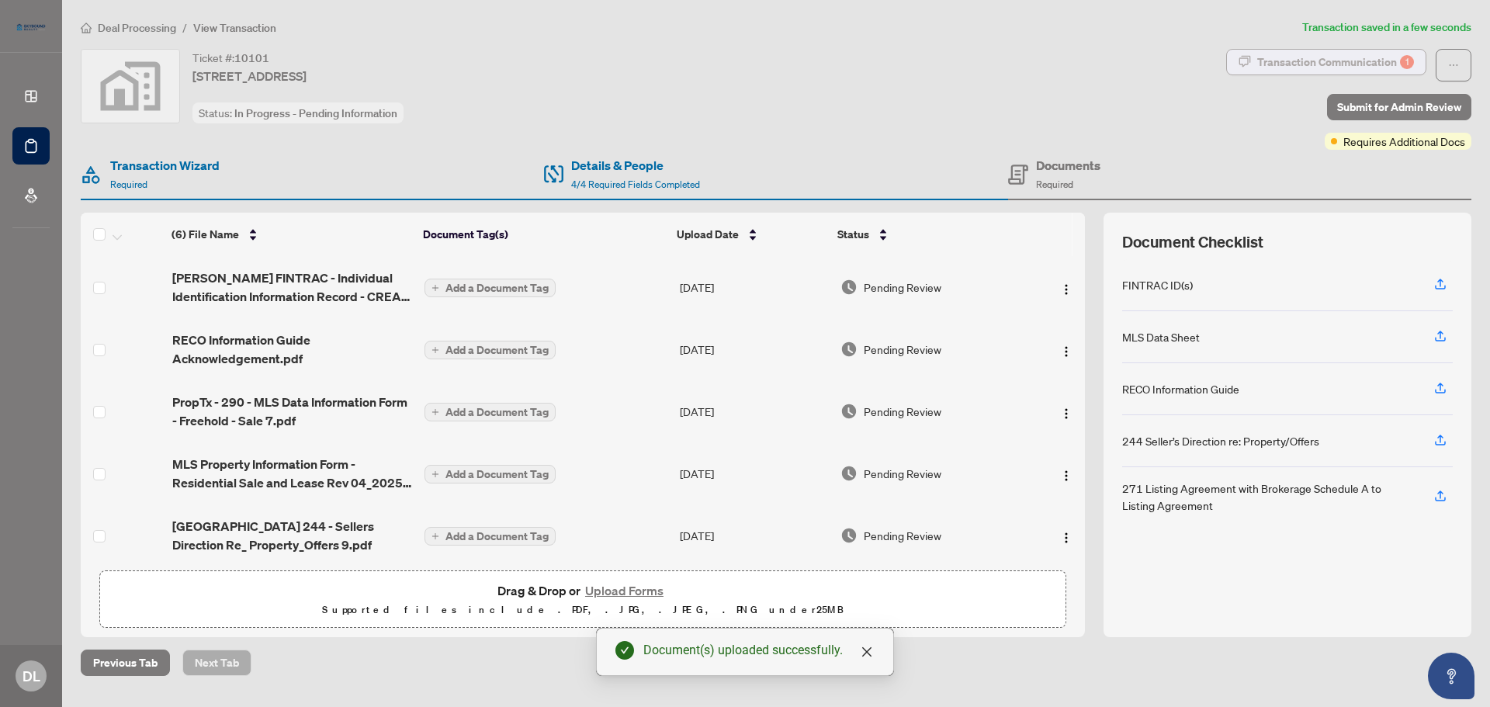
click at [1329, 63] on div "Transaction Communication 1" at bounding box center [1335, 62] width 157 height 25
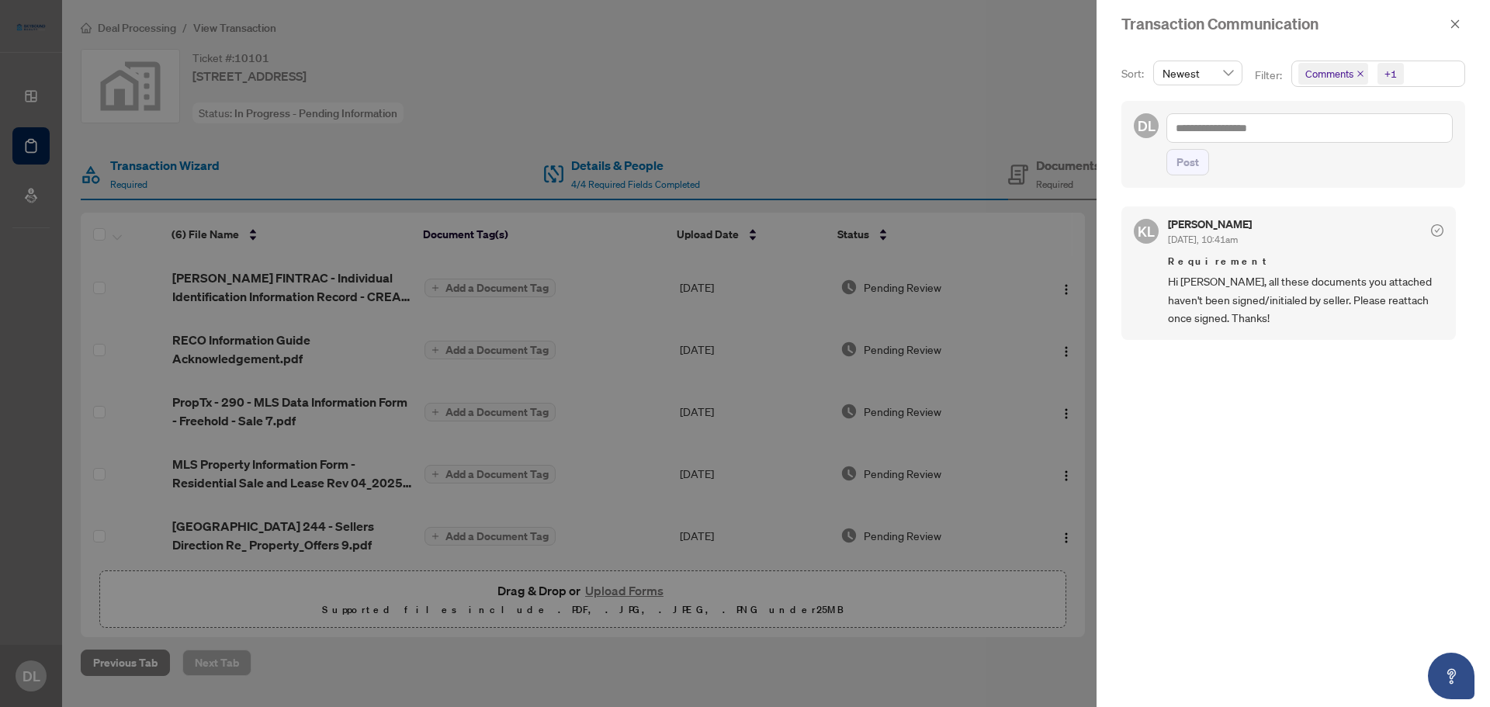
click at [877, 57] on div at bounding box center [745, 353] width 1490 height 707
click at [1455, 24] on icon "close" at bounding box center [1455, 24] width 11 height 11
